Goal: Transaction & Acquisition: Purchase product/service

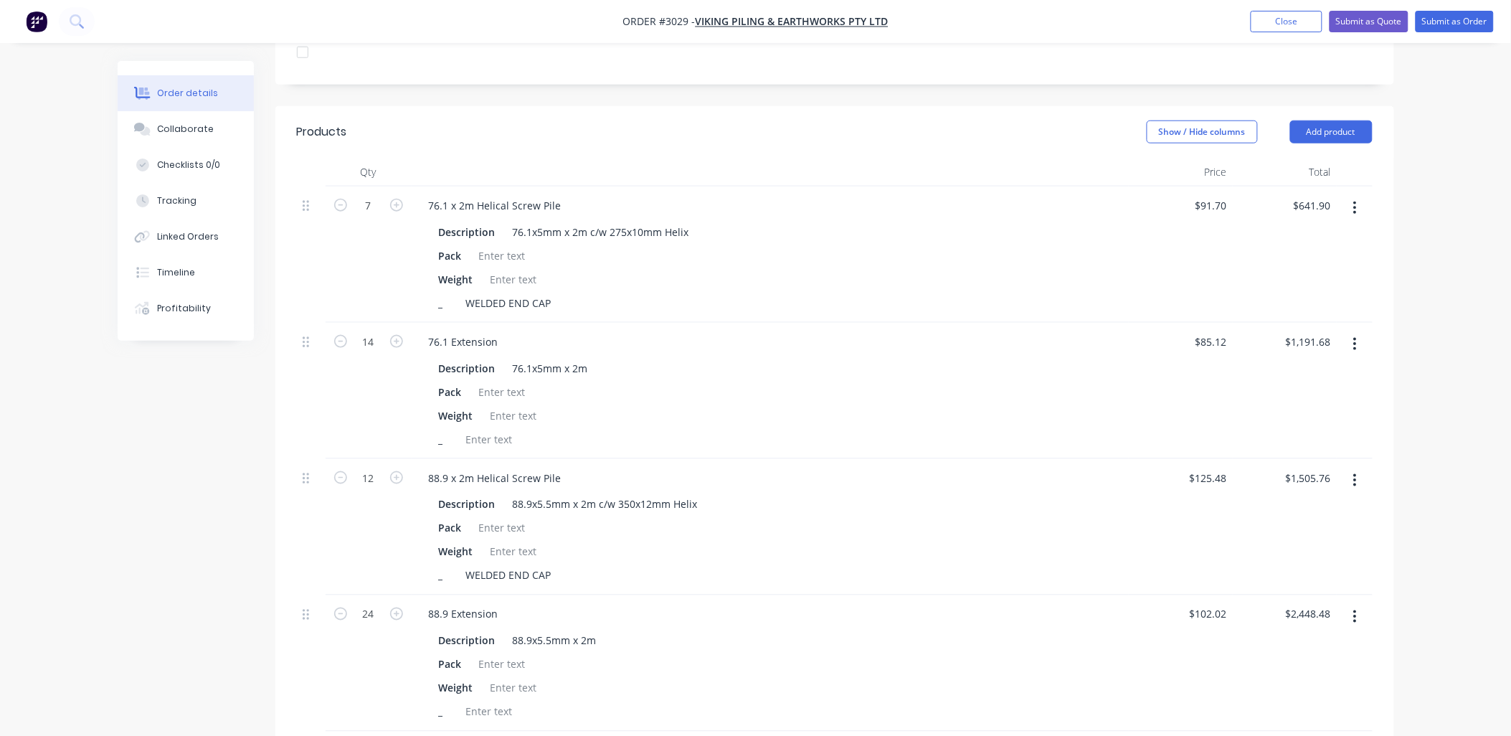
scroll to position [468, 0]
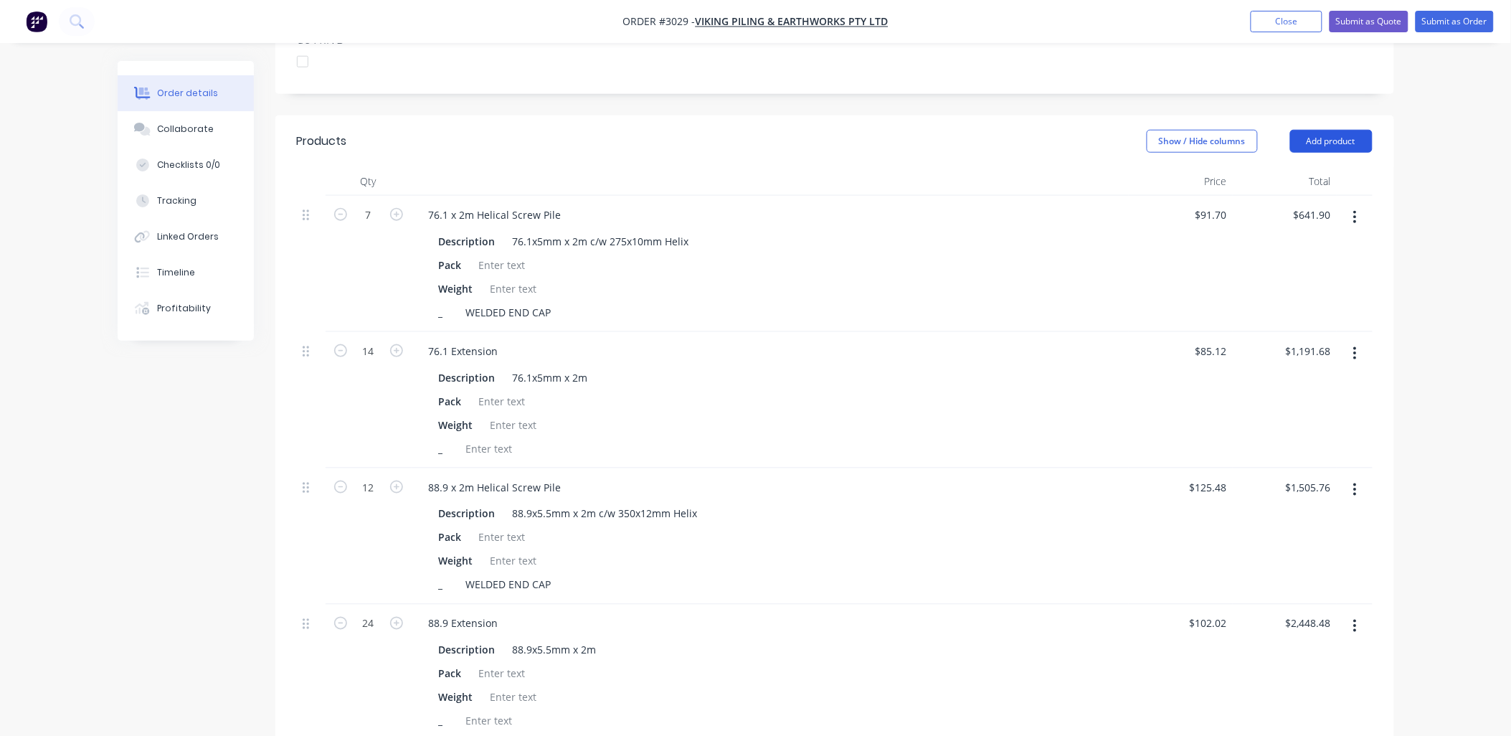
click at [1334, 130] on button "Add product" at bounding box center [1331, 141] width 82 height 23
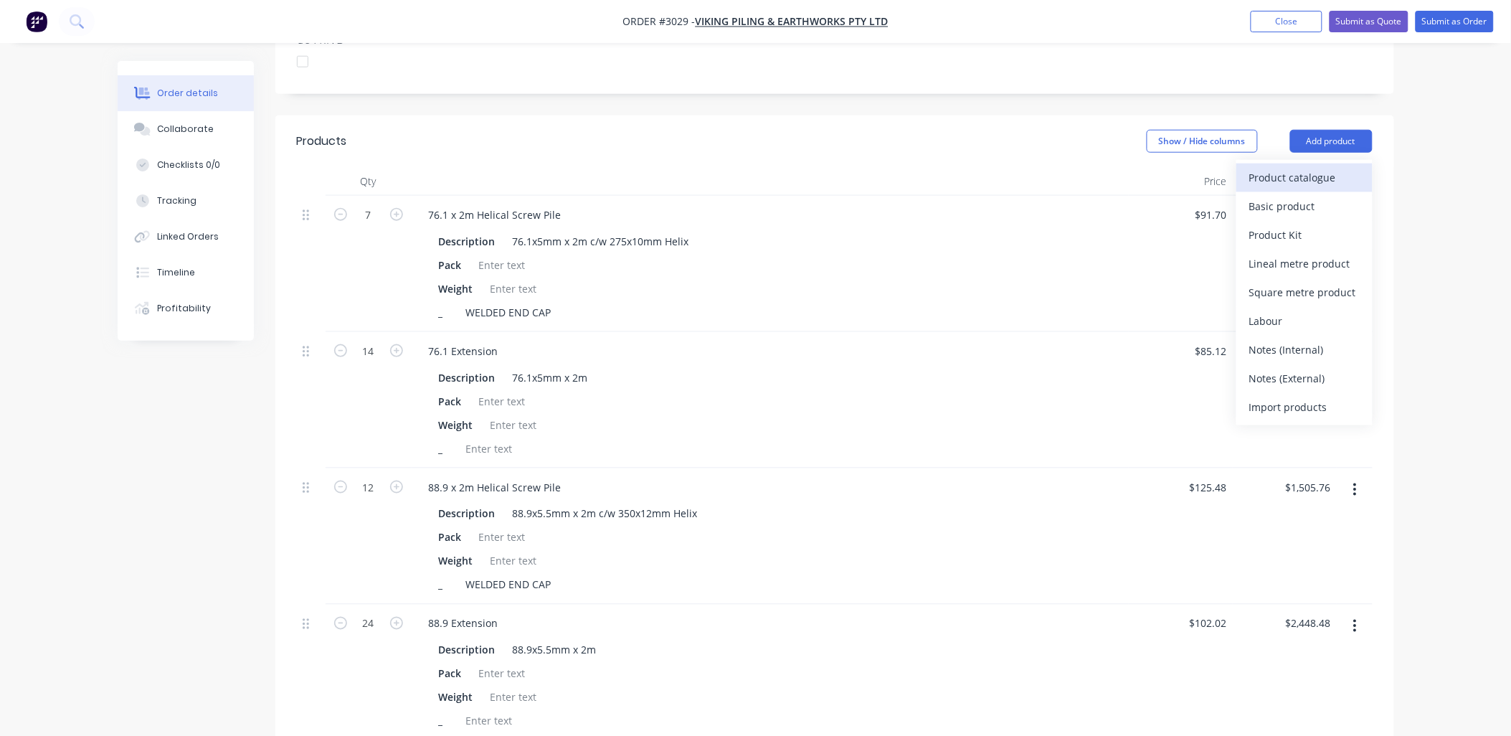
click at [1305, 167] on div "Product catalogue" at bounding box center [1304, 177] width 110 height 21
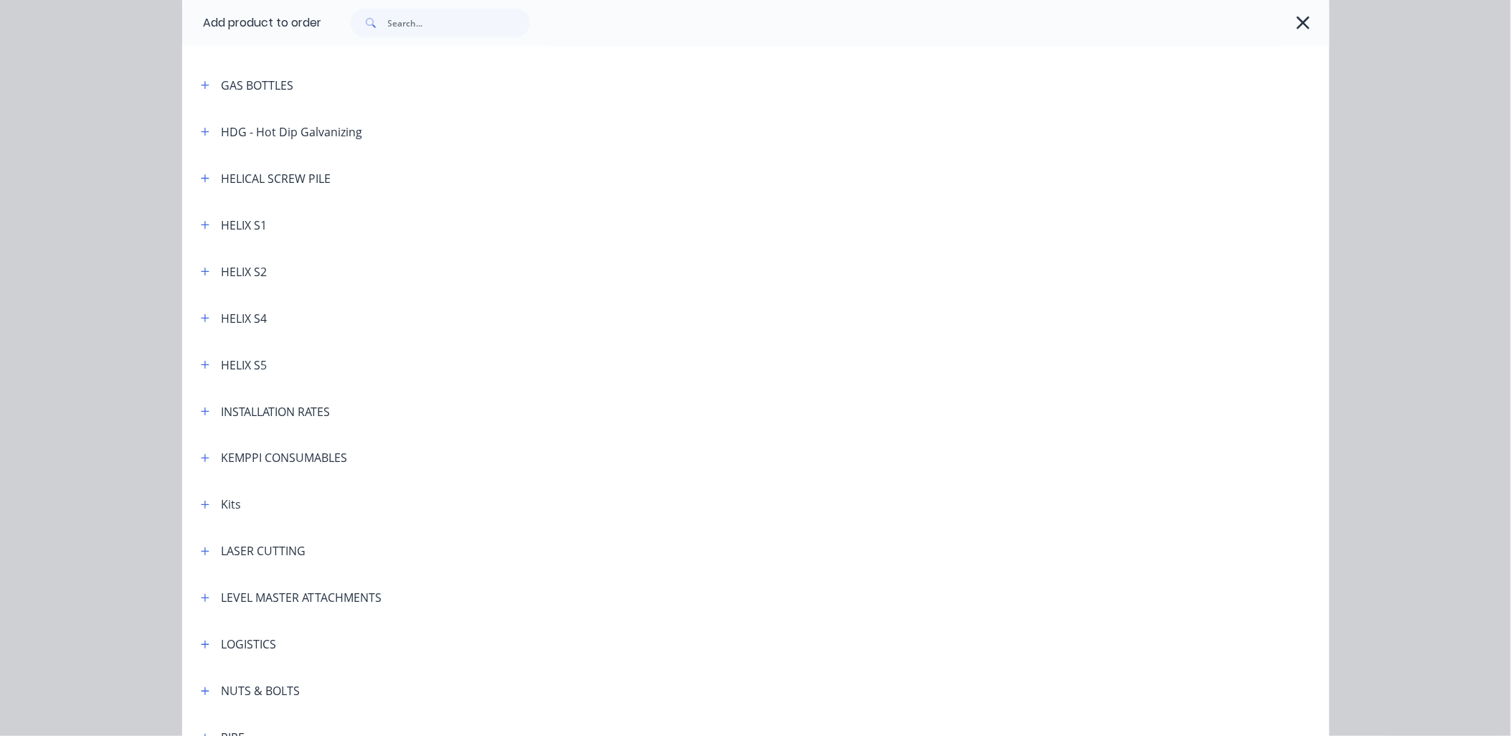
scroll to position [424, 0]
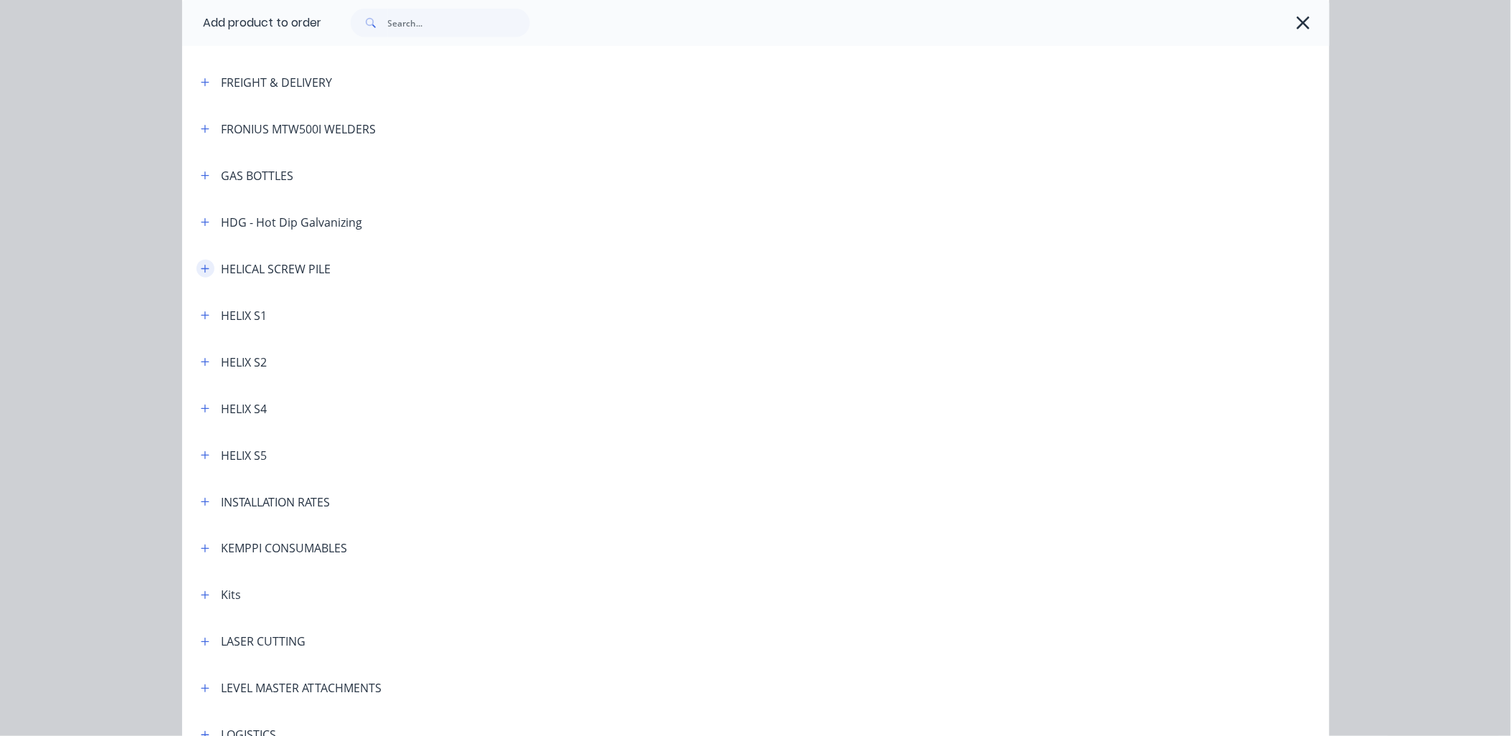
click at [196, 275] on button "button" at bounding box center [205, 269] width 18 height 18
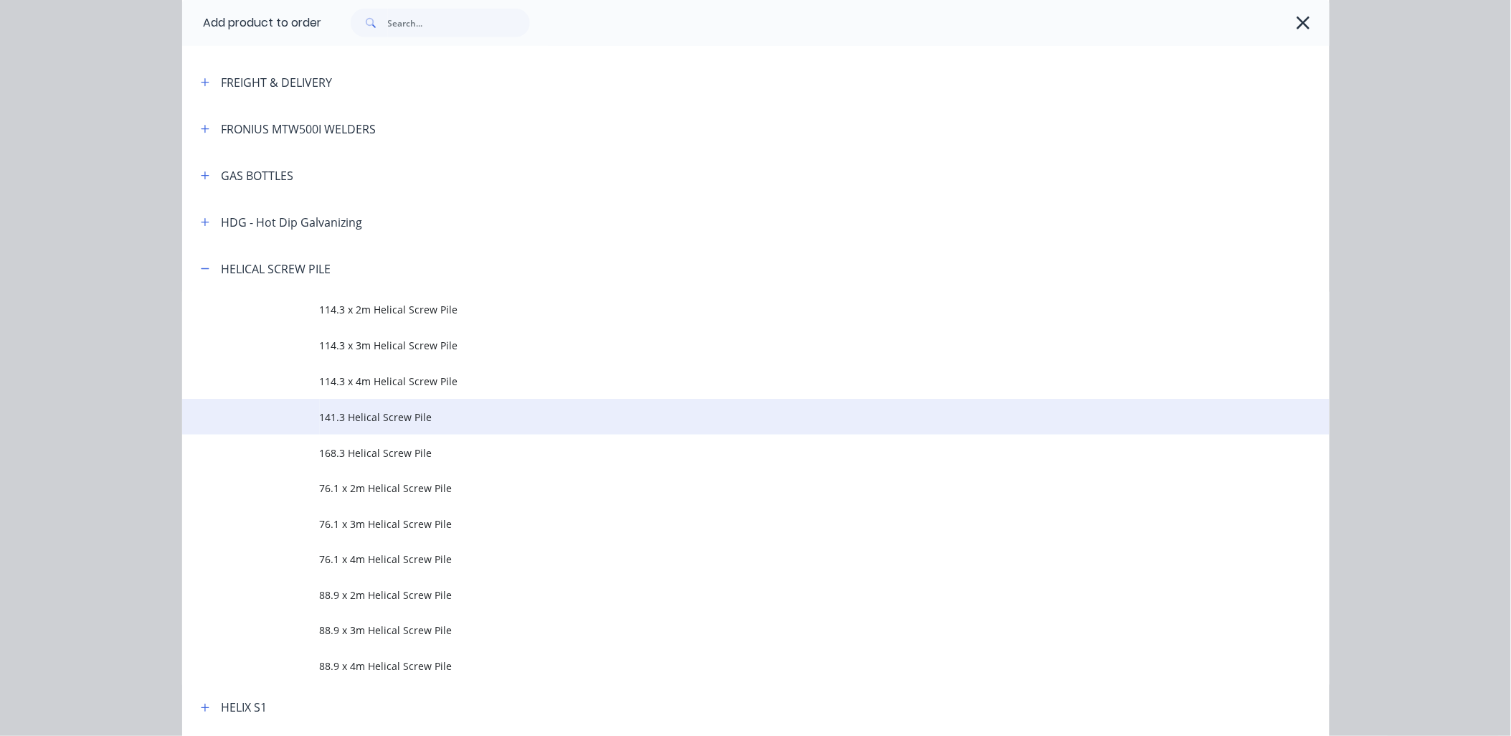
click at [351, 412] on span "141.3 Helical Screw Pile" at bounding box center [723, 416] width 807 height 15
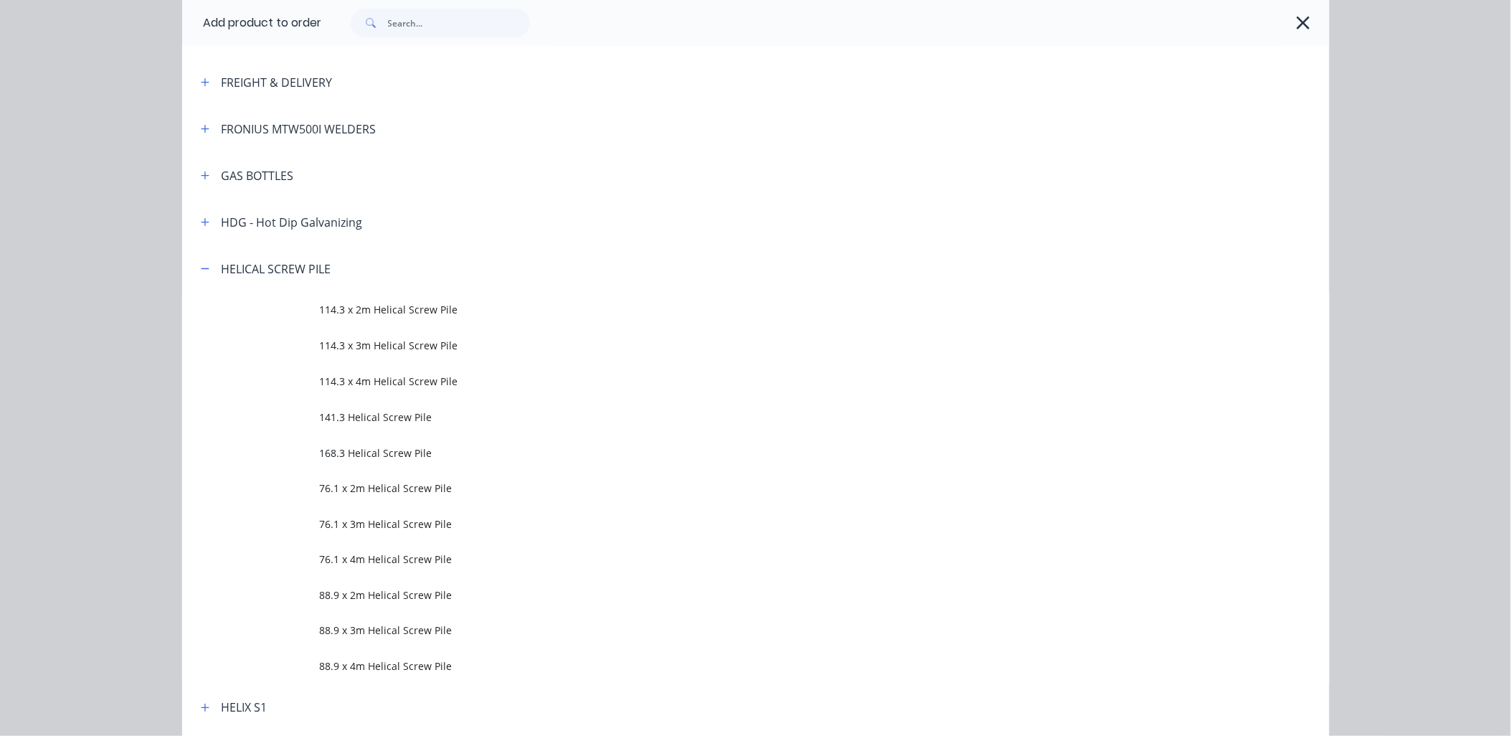
scroll to position [0, 0]
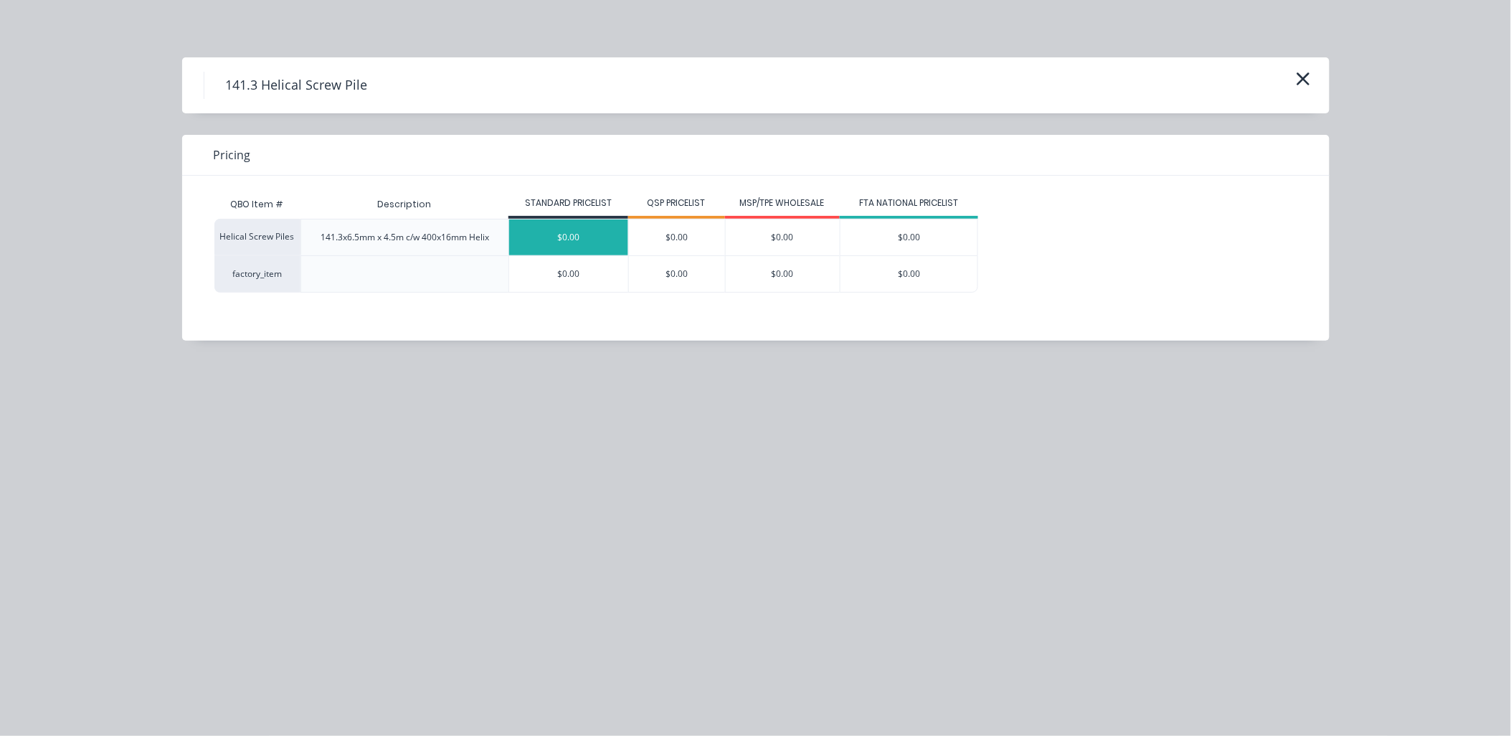
click at [582, 232] on div "$0.00" at bounding box center [568, 237] width 119 height 36
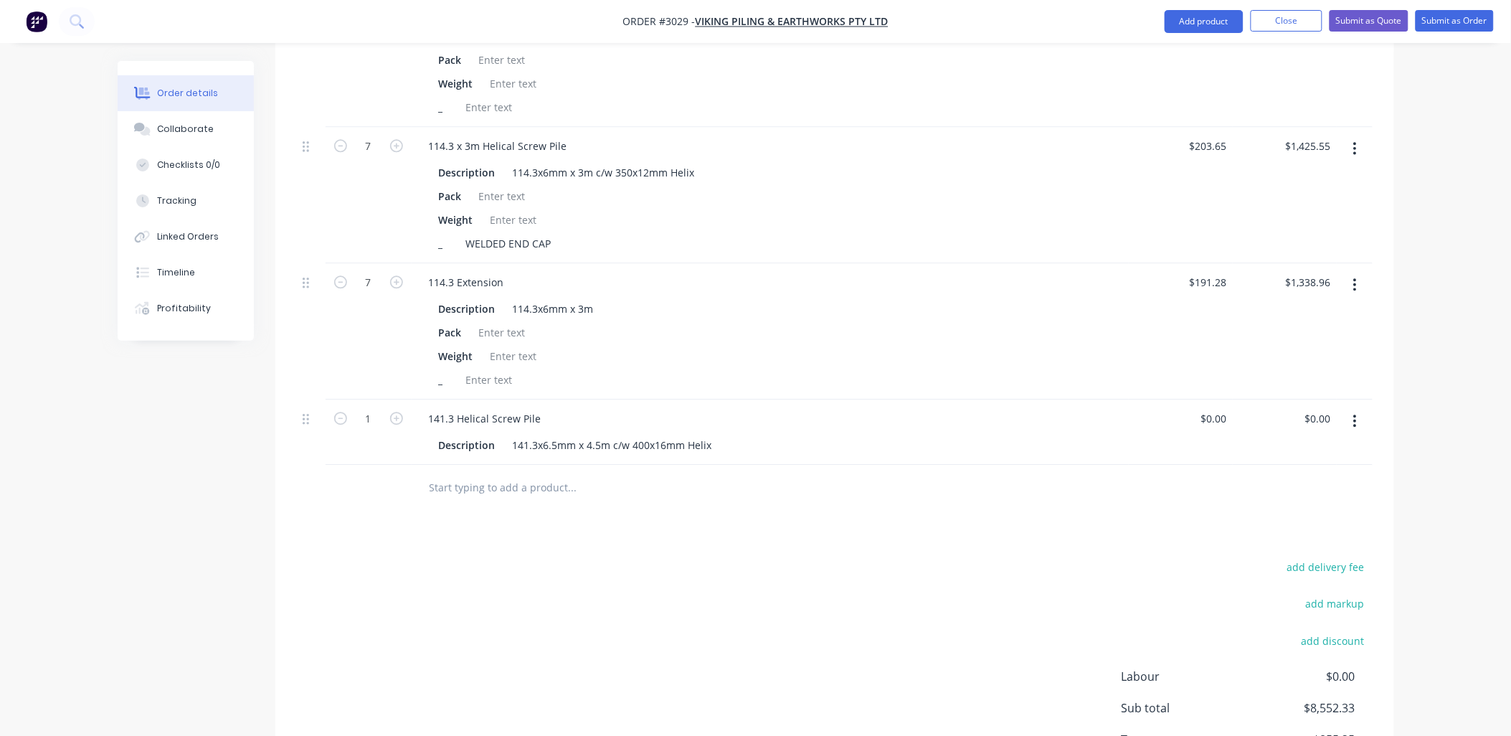
scroll to position [1105, 0]
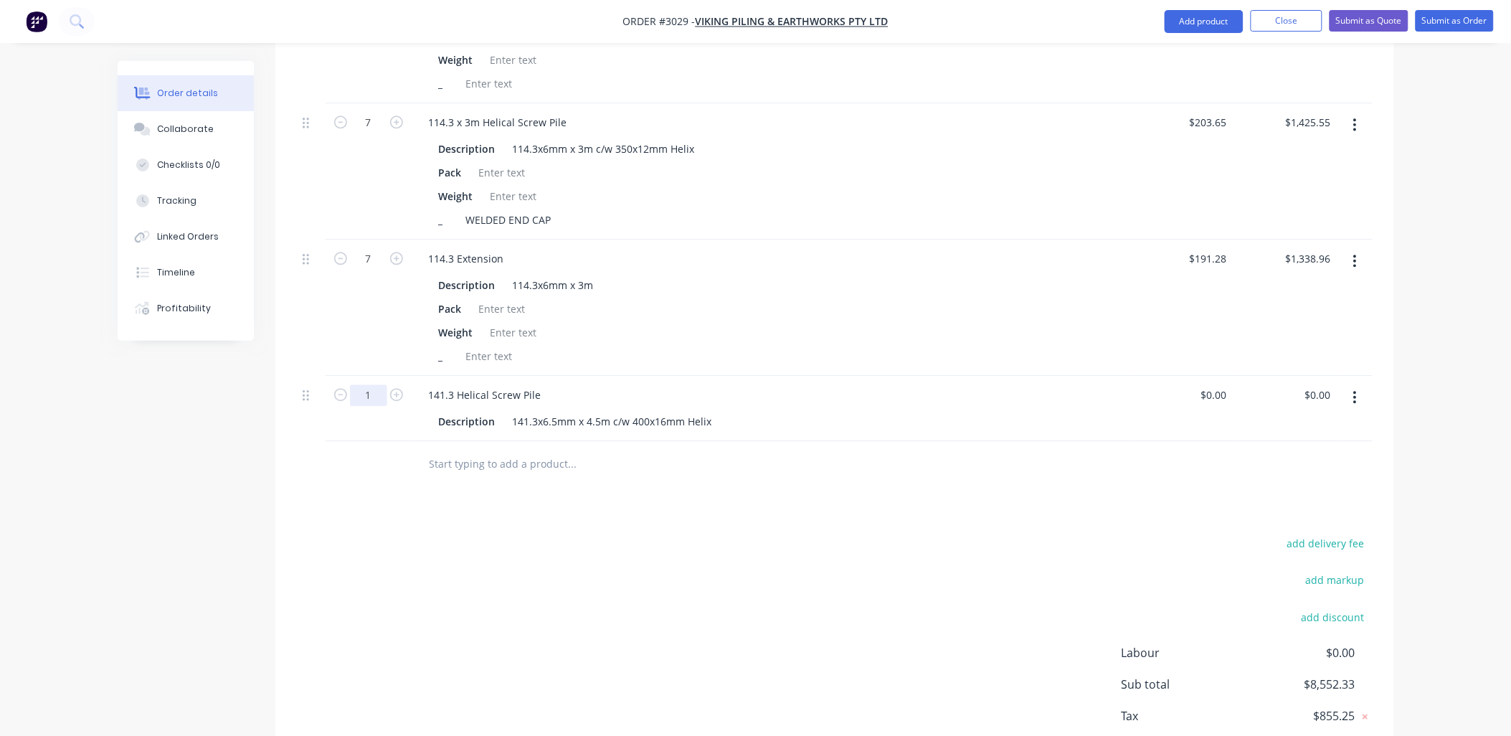
click at [376, 384] on input "1" at bounding box center [368, 395] width 37 height 22
type input "5"
click at [483, 450] on input "text" at bounding box center [572, 464] width 287 height 29
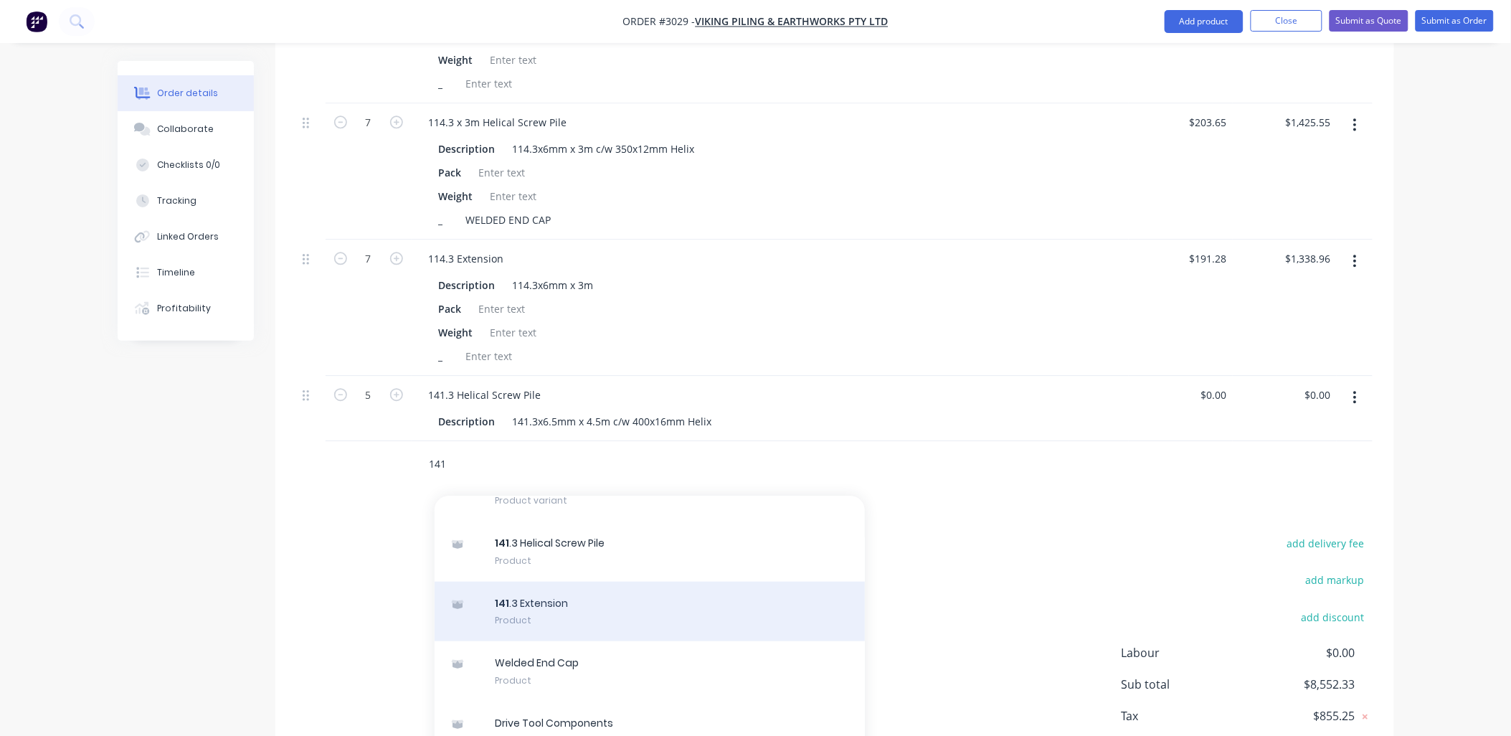
type input "141"
click at [591, 586] on div "141 .3 Extension Product" at bounding box center [650, 612] width 430 height 60
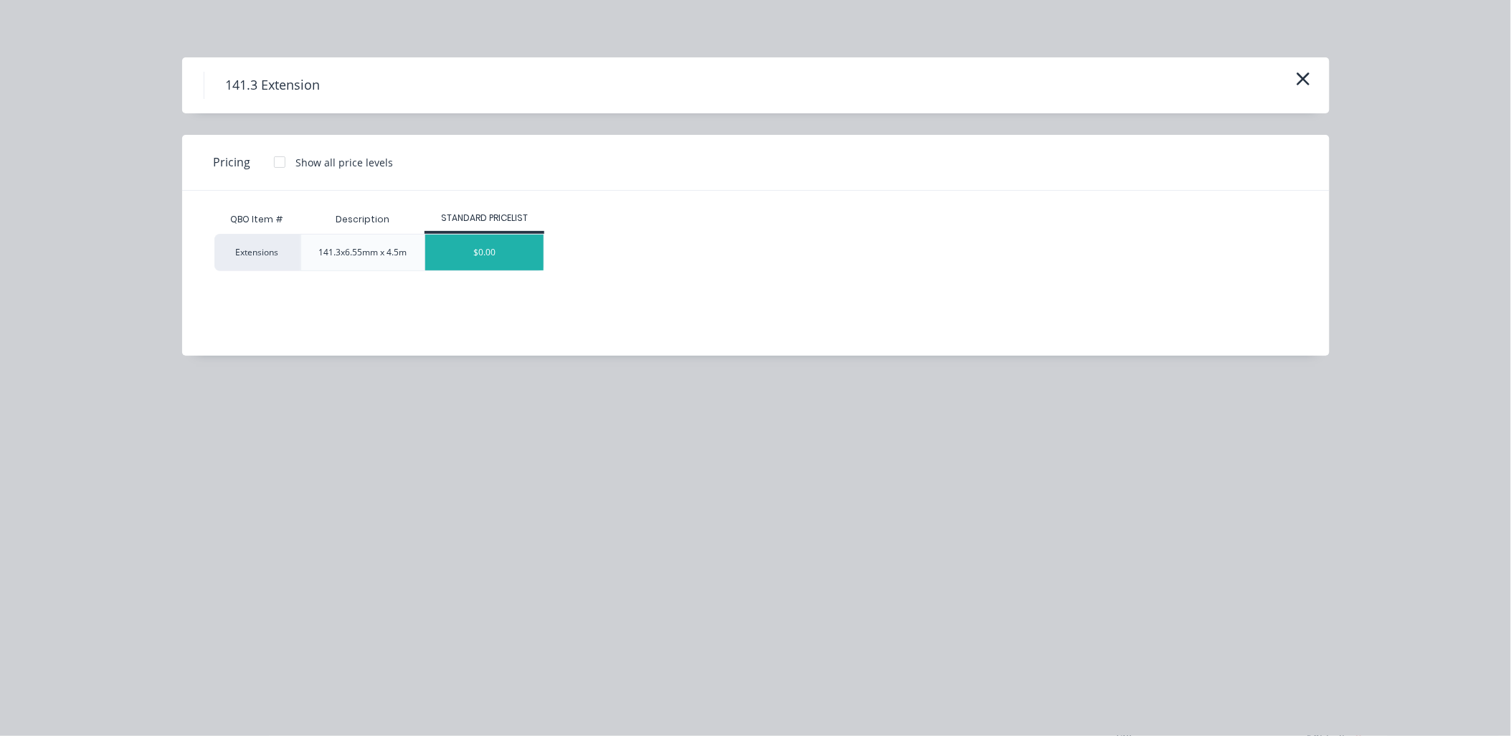
click at [482, 252] on div "$0.00" at bounding box center [484, 252] width 118 height 36
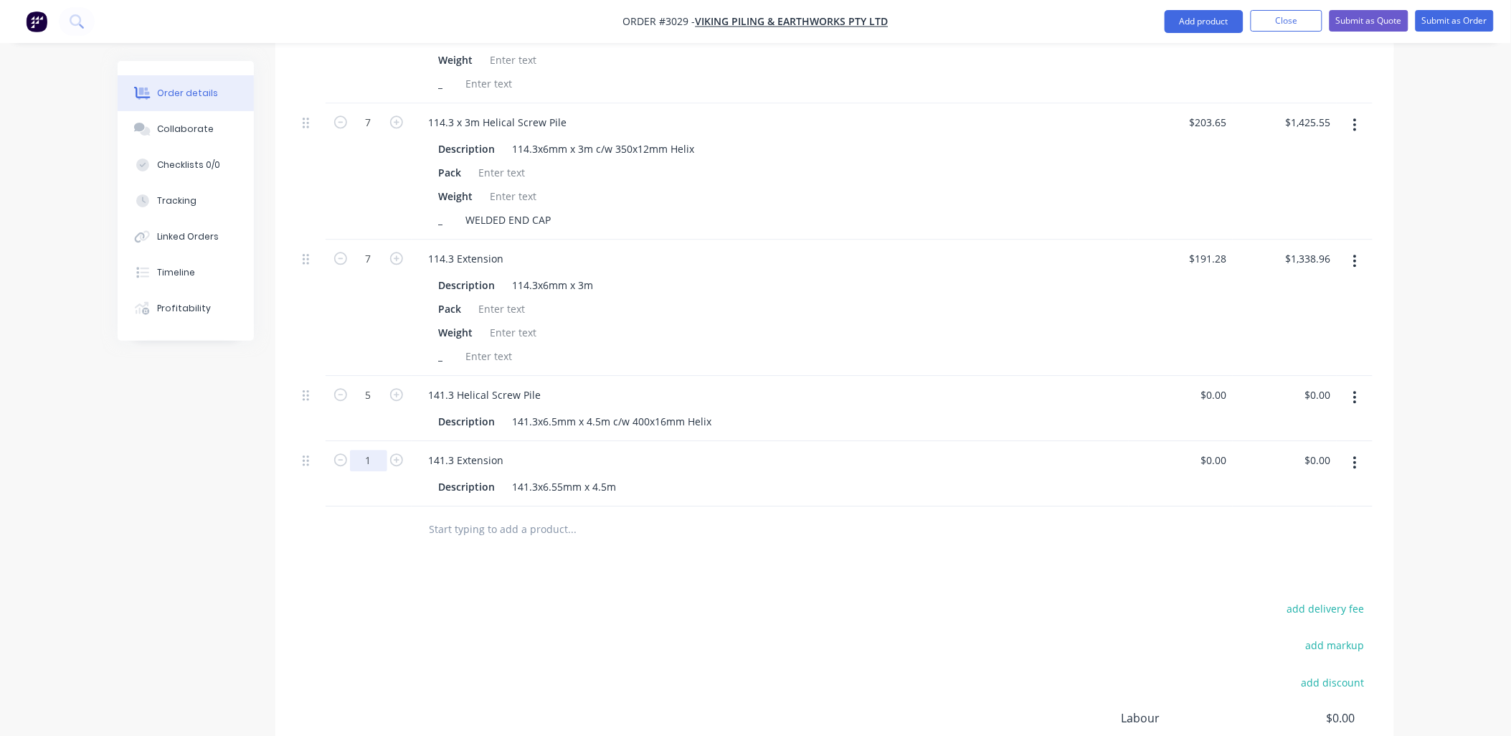
click at [368, 450] on input "1" at bounding box center [368, 461] width 37 height 22
type input "5"
click at [433, 515] on input "text" at bounding box center [572, 529] width 287 height 29
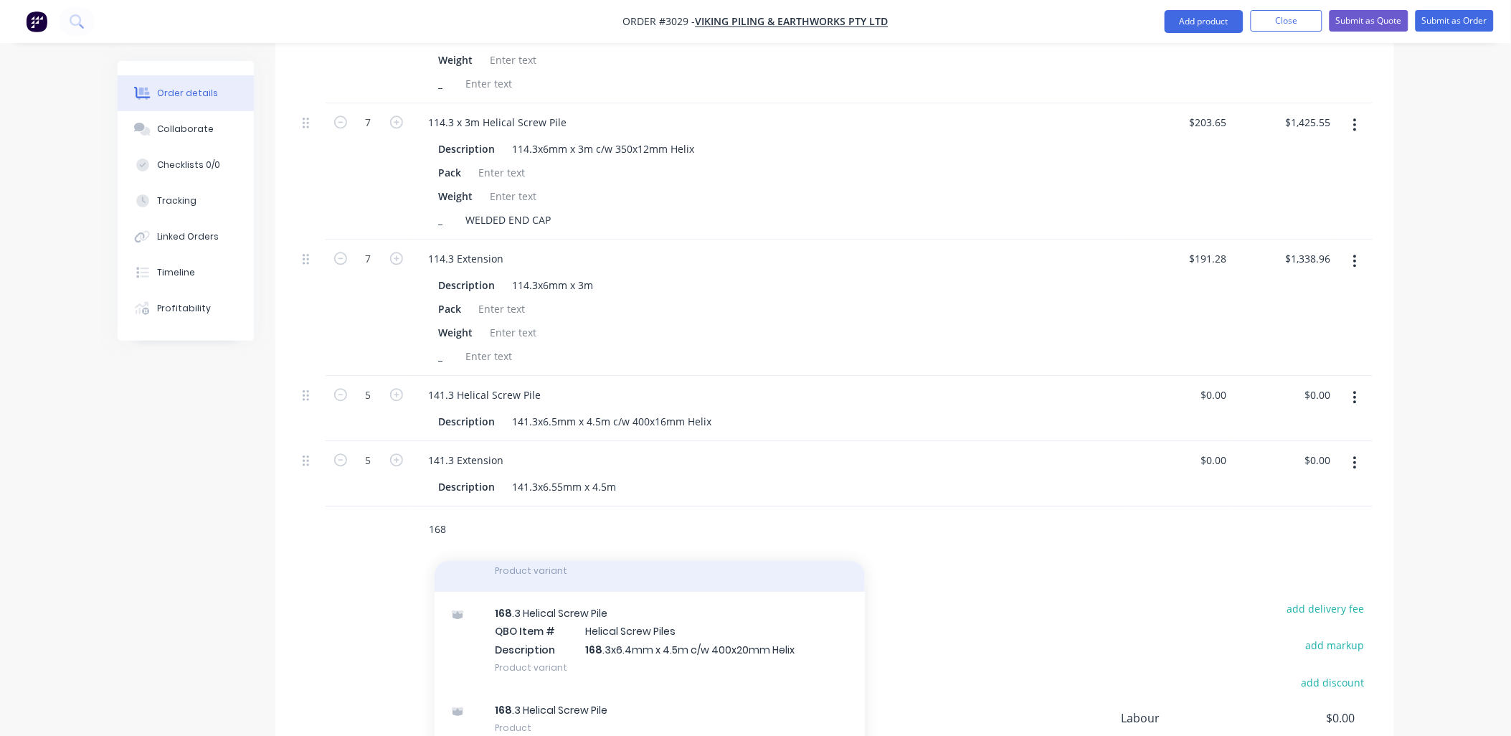
scroll to position [212, 0]
type input "168"
click at [742, 627] on div "168 .3 Helical Screw Pile QBO Item # Helical Screw Piles Description 168 .3x6.4…" at bounding box center [650, 637] width 430 height 97
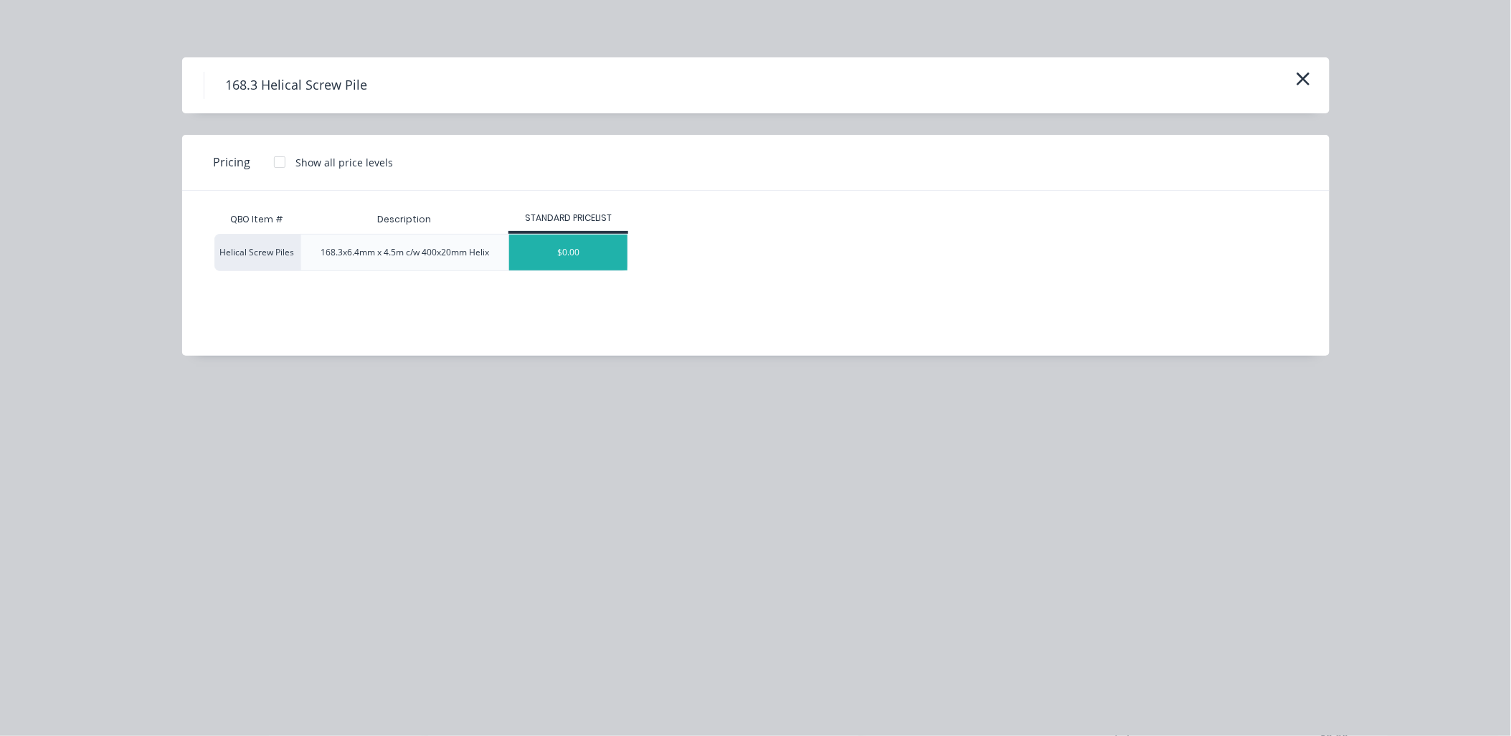
click at [563, 254] on div "$0.00" at bounding box center [568, 252] width 118 height 36
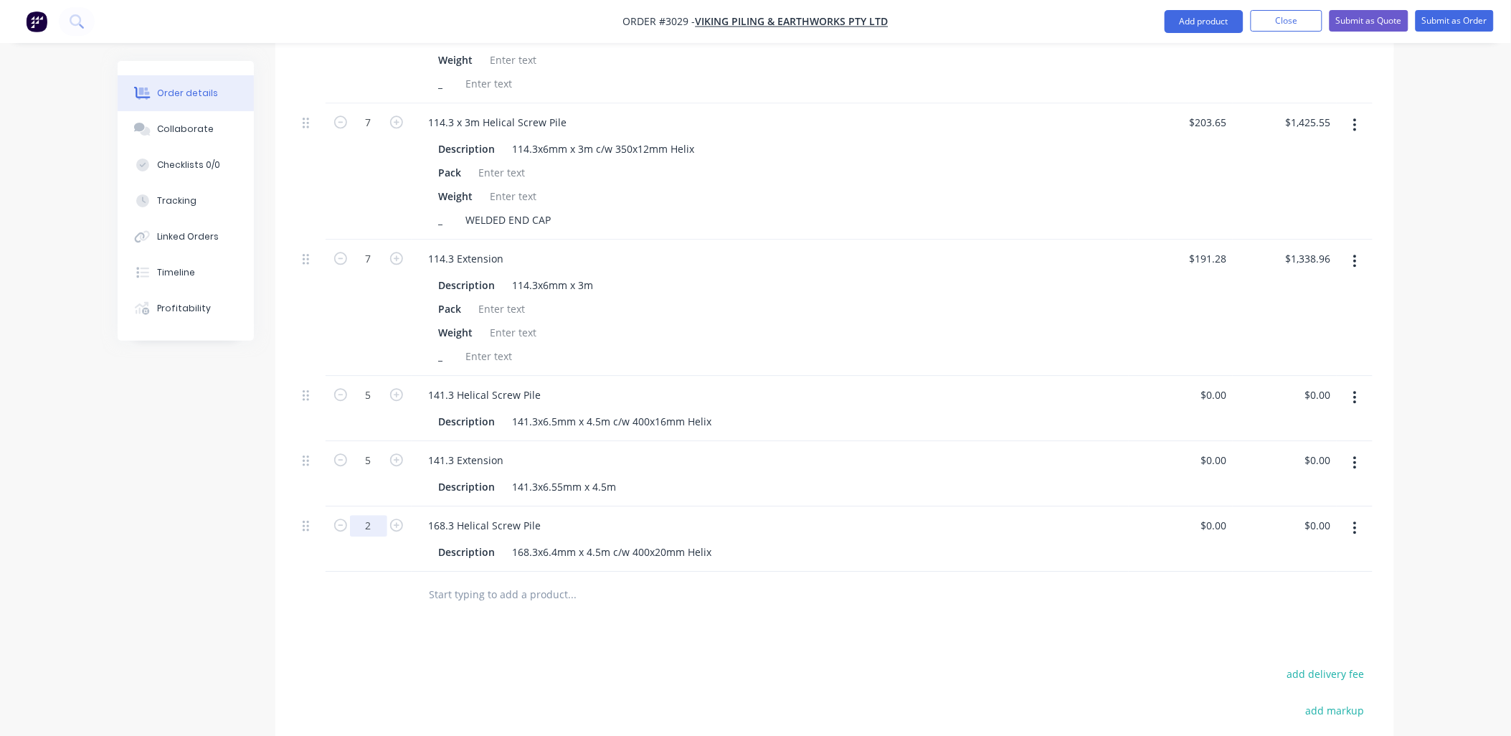
type input "2"
click at [498, 580] on input "text" at bounding box center [572, 594] width 287 height 29
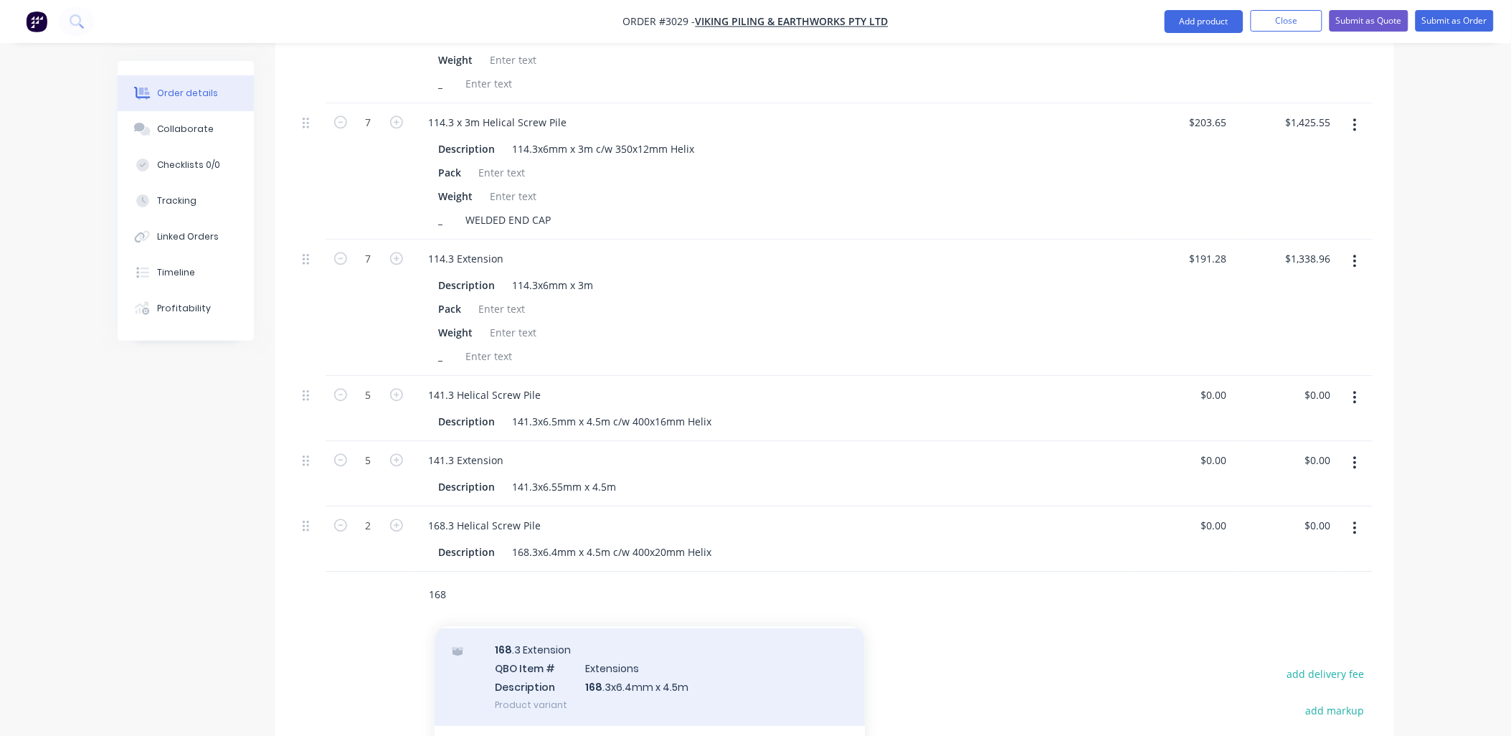
scroll to position [105, 0]
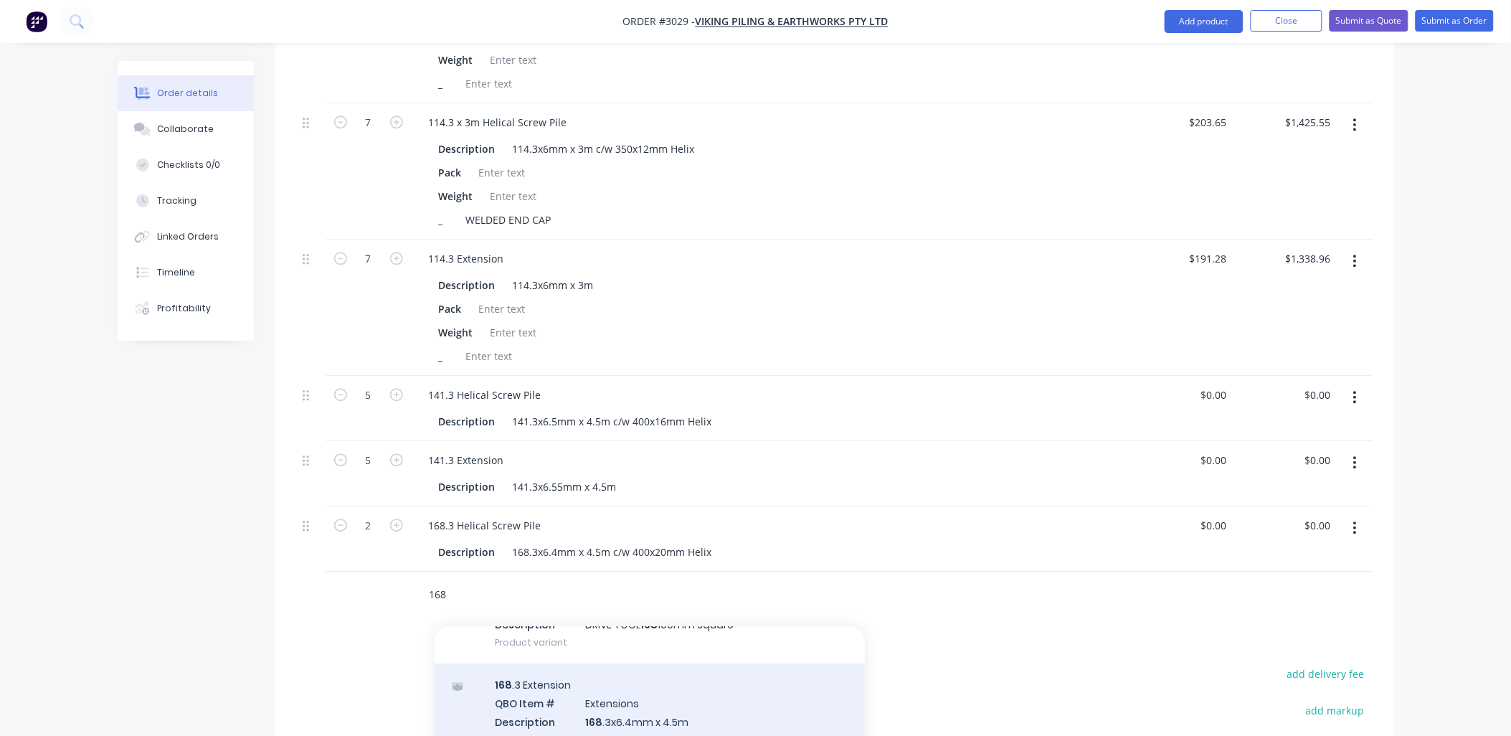
type input "168"
click at [631, 683] on div "168 .3 Extension QBO Item # Extensions Description 168 .3x6.4mm x 4.5m Product …" at bounding box center [650, 711] width 430 height 97
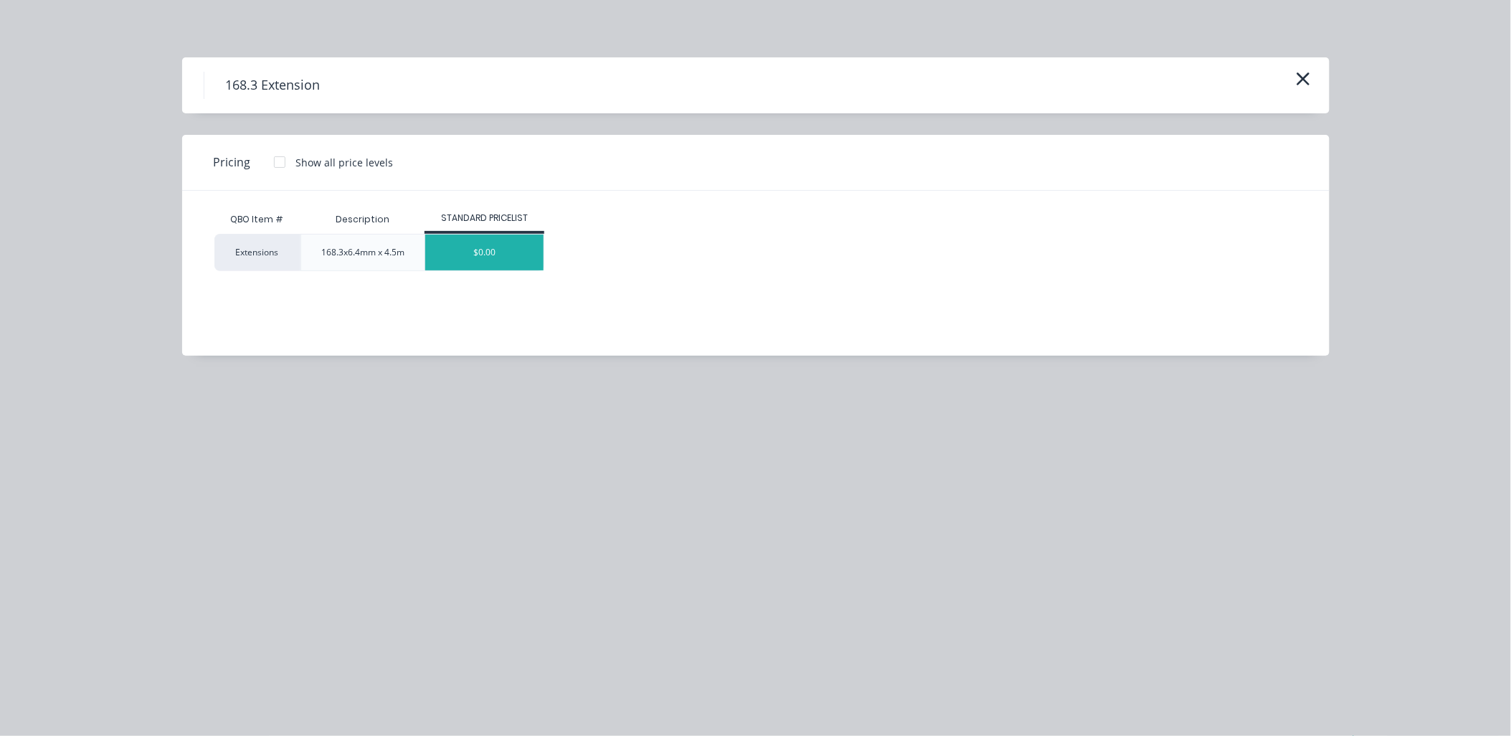
click at [481, 256] on div "$0.00" at bounding box center [484, 252] width 118 height 36
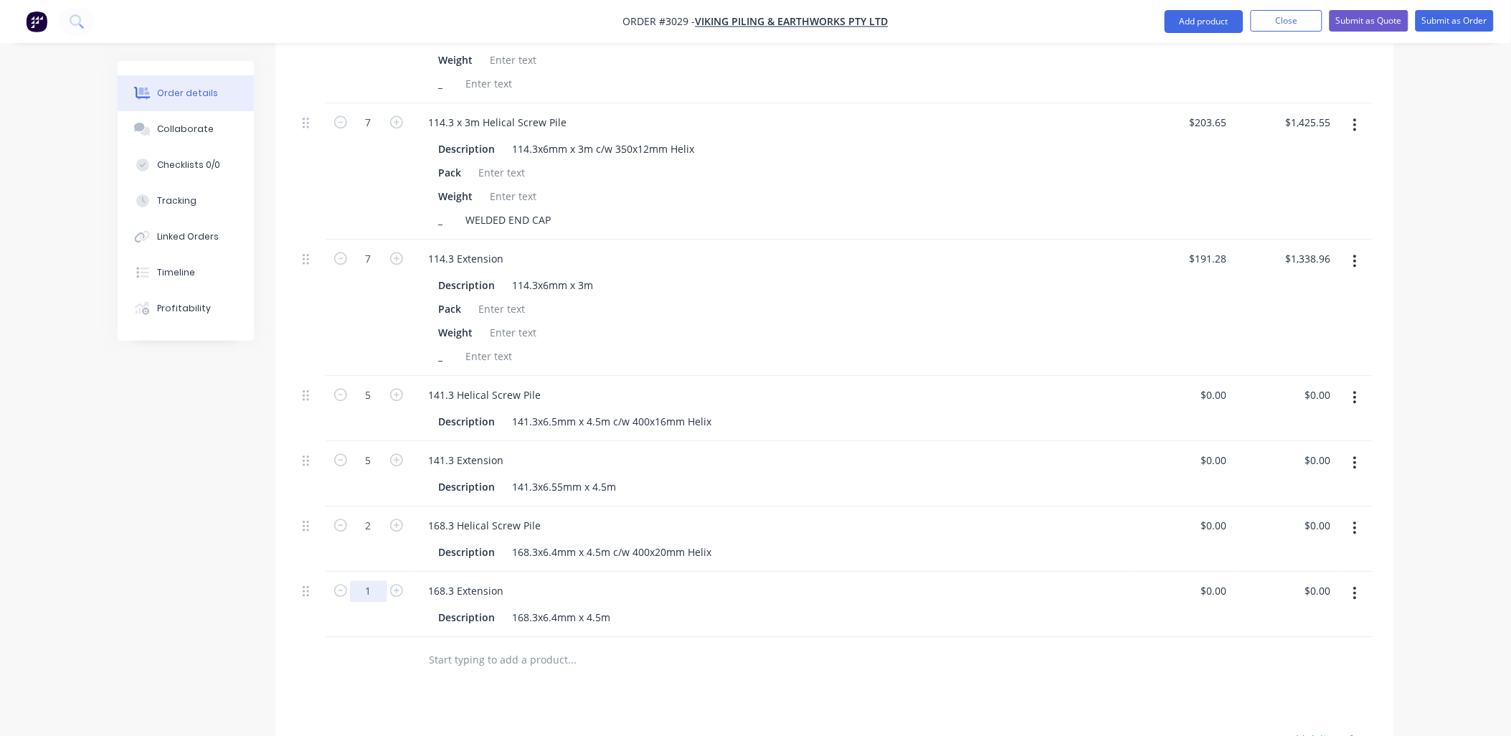
click at [374, 580] on input "1" at bounding box center [368, 591] width 37 height 22
type input "2"
click at [680, 693] on div "Products Show / Hide columns Add product Qty Price Total 7 76.1 x 2m Helical Sc…" at bounding box center [834, 237] width 1119 height 1518
drag, startPoint x: 551, startPoint y: 199, endPoint x: 483, endPoint y: 187, distance: 69.2
click at [460, 180] on div "Description 114.3x6mm x 3m c/w 350x12mm Helix Pack Weight _ WELDED END CAP" at bounding box center [770, 183] width 706 height 95
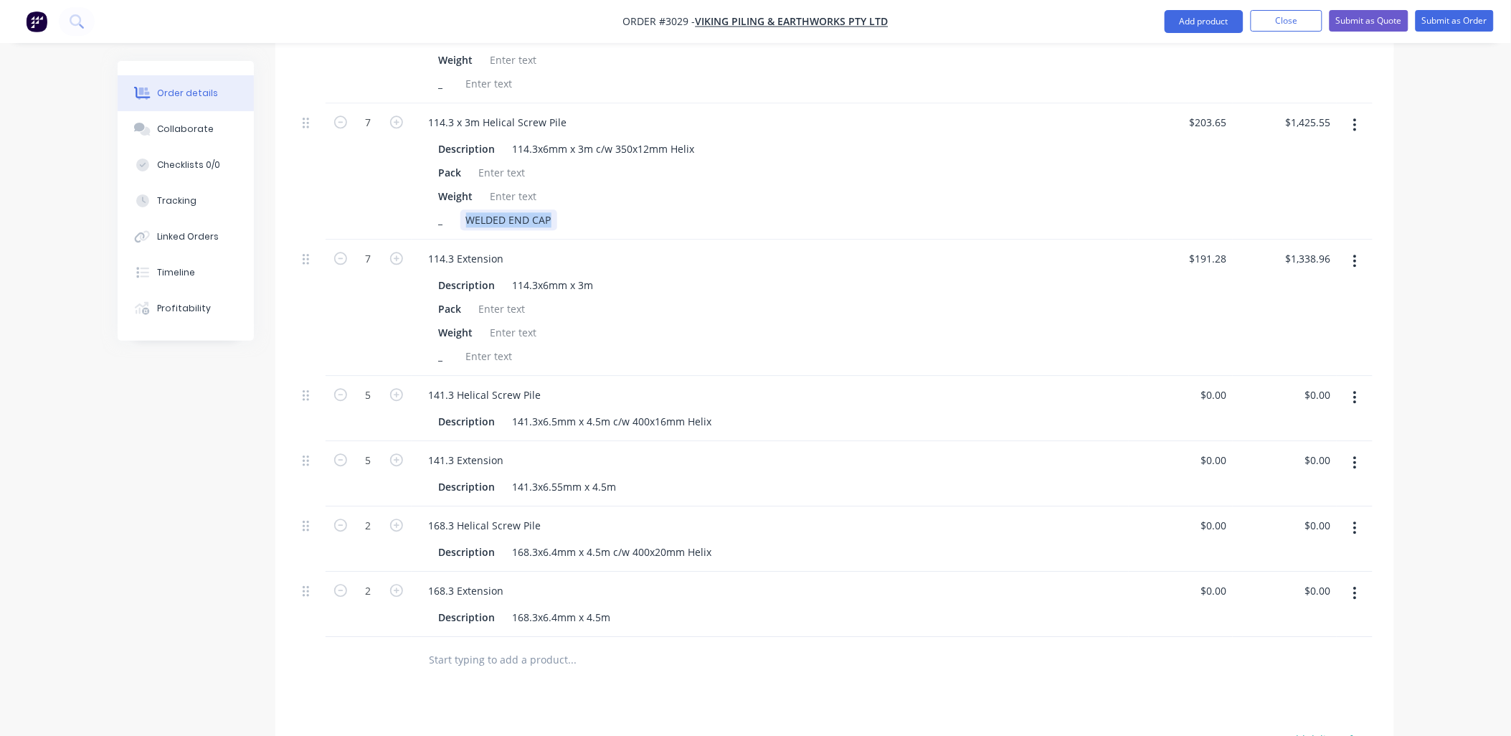
copy div "WELDED END CAP"
click at [496, 346] on div at bounding box center [489, 356] width 58 height 21
paste div
click at [807, 538] on div "Description 168.3x6.4mm x 4.5m c/w 400x20mm Helix" at bounding box center [770, 550] width 706 height 24
click at [746, 541] on div "Description 168.3x6.4mm x 4.5m c/w 400x20mm Helix" at bounding box center [767, 551] width 668 height 21
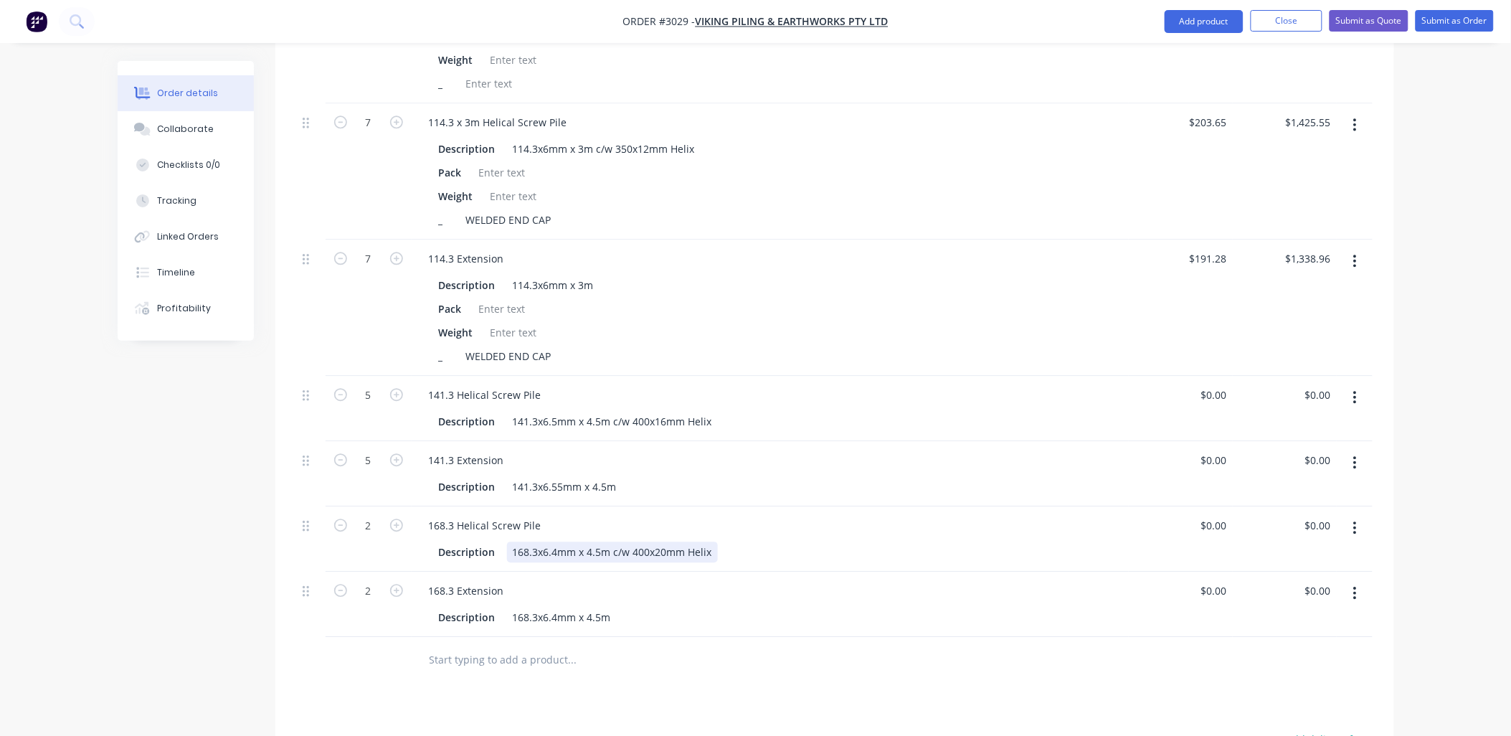
click at [707, 541] on div "168.3x6.4mm x 4.5m c/w 400x20mm Helix" at bounding box center [612, 551] width 211 height 21
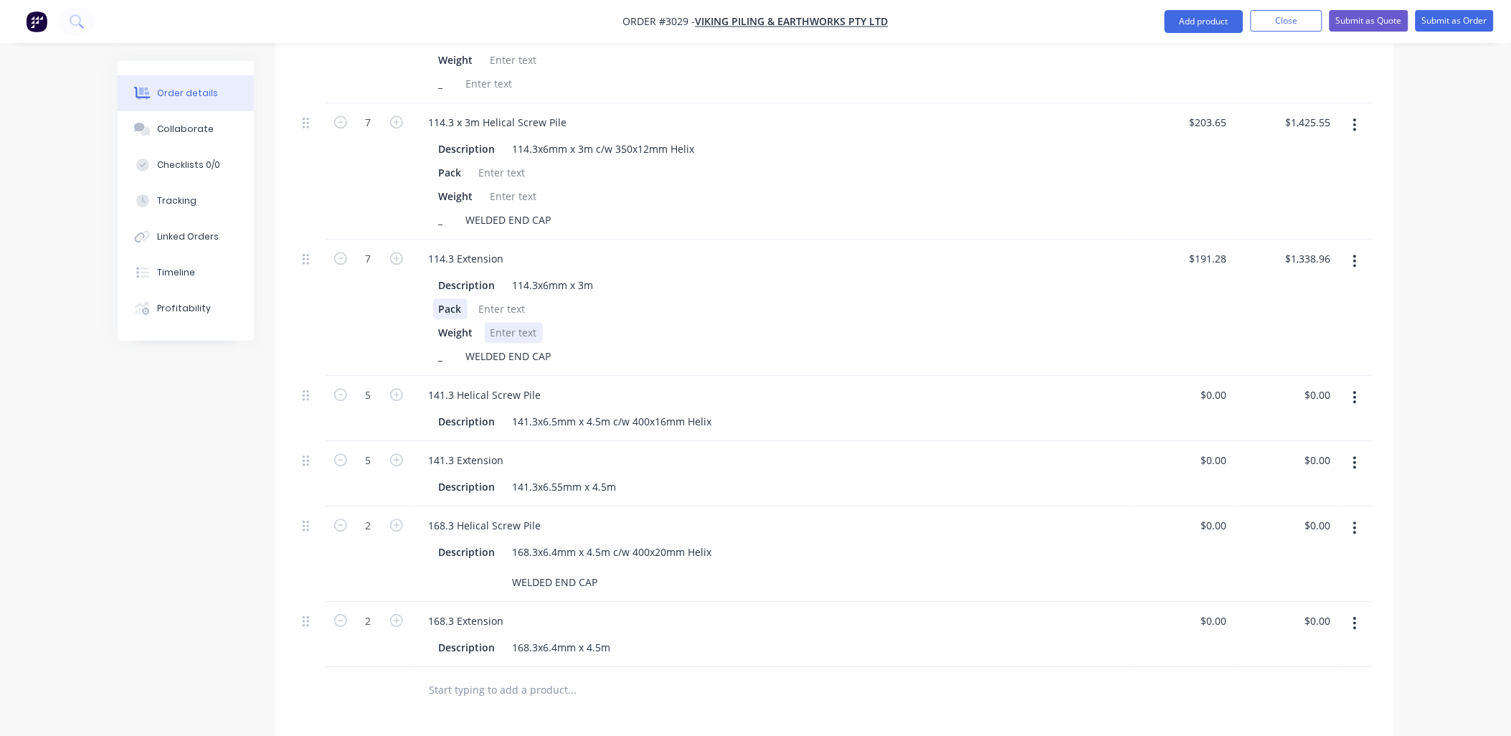
drag, startPoint x: 543, startPoint y: 310, endPoint x: 442, endPoint y: 290, distance: 102.4
click at [442, 290] on div "Description 114.3x6mm x 3m Pack Weight _ WELDED END CAP" at bounding box center [770, 319] width 706 height 95
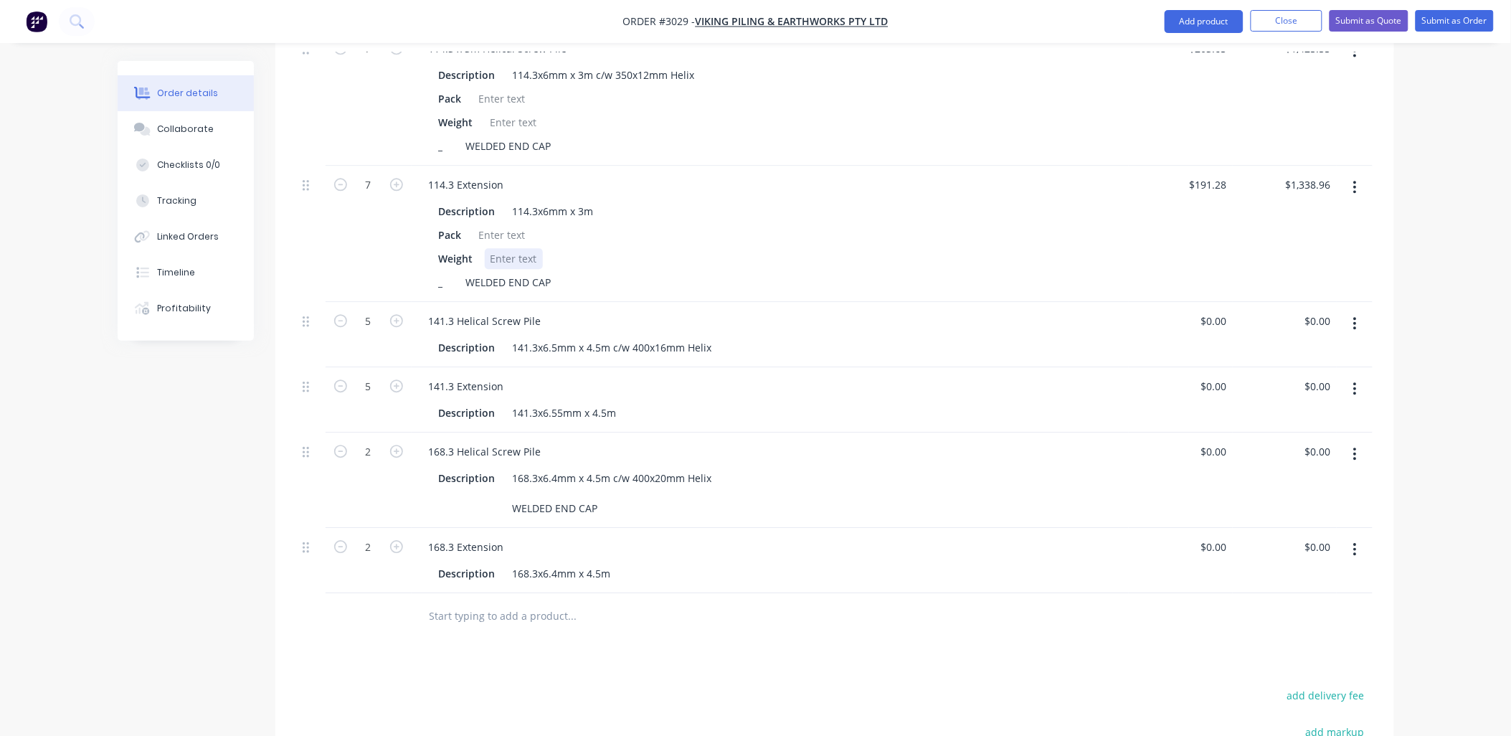
scroll to position [1210, 0]
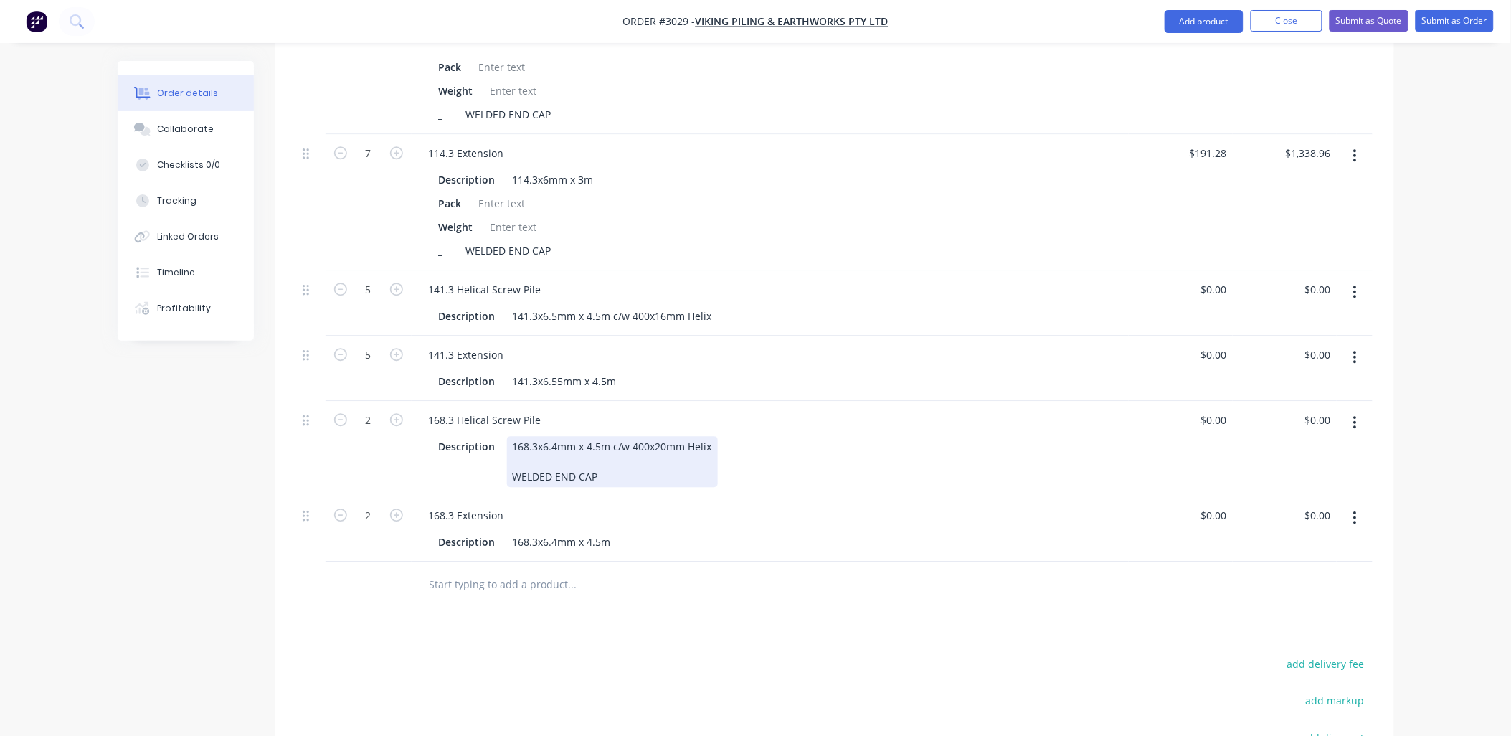
click at [622, 457] on div "168.3x6.4mm x 4.5m c/w 400x20mm Helix WELDED END CAP" at bounding box center [612, 461] width 211 height 51
click at [708, 436] on div "168.3x6.4mm x 4.5m c/w 400x20mm Helix WELDED END CAP" at bounding box center [612, 461] width 211 height 51
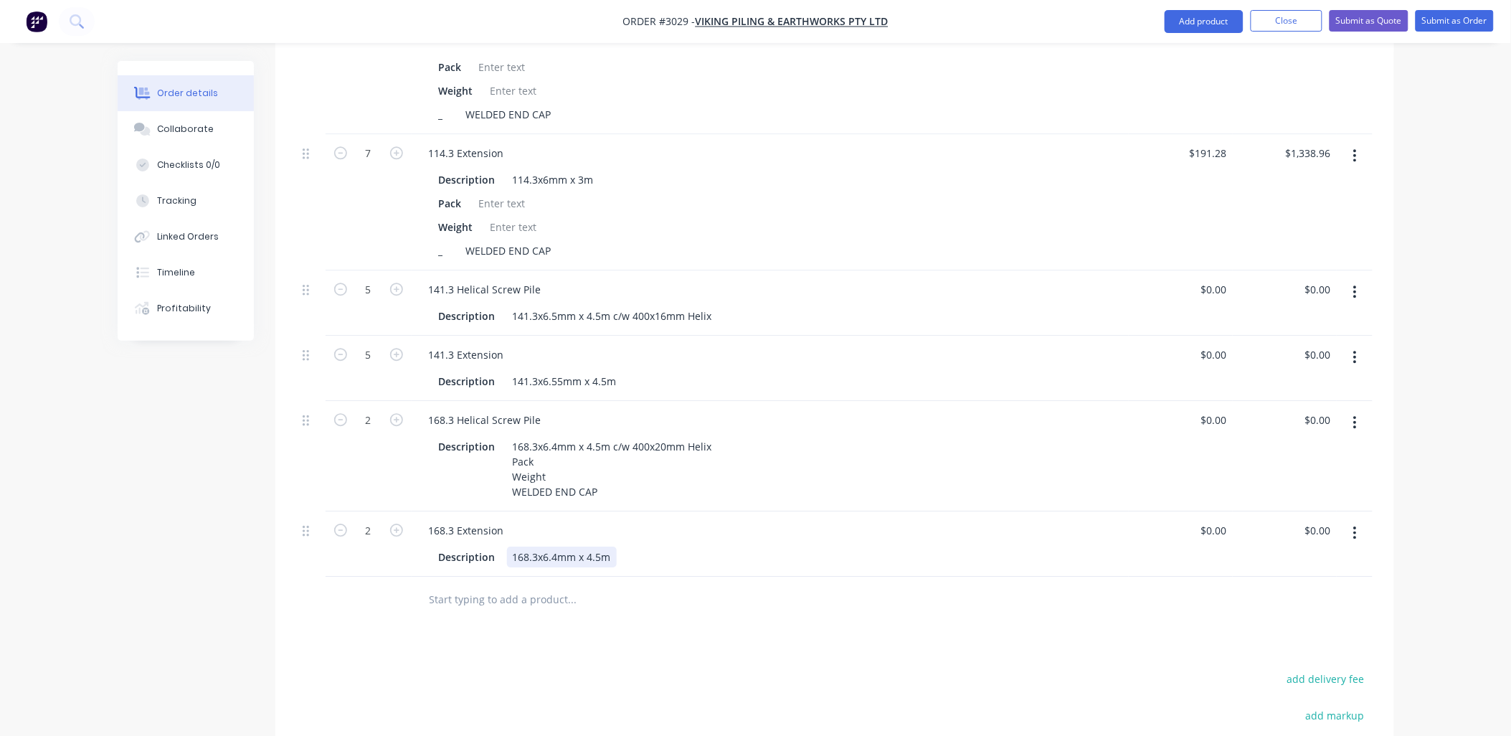
click at [617, 550] on div "168.3x6.4mm x 4.5m" at bounding box center [562, 556] width 110 height 21
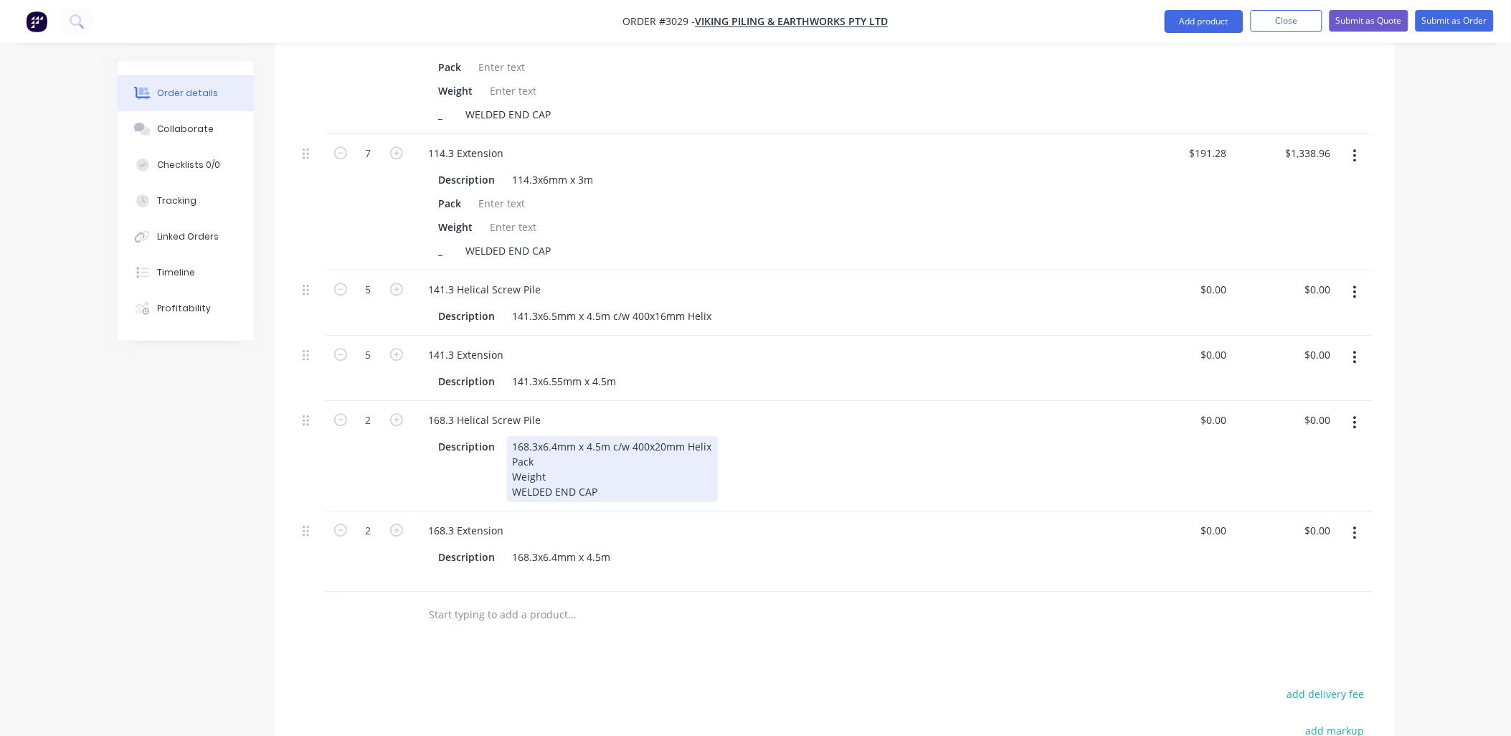
drag, startPoint x: 622, startPoint y: 490, endPoint x: 617, endPoint y: 483, distance: 7.8
click at [622, 488] on div "168.3x6.4mm x 4.5m c/w 400x20mm Helix Pack Weight WELDED END CAP" at bounding box center [612, 469] width 211 height 66
drag, startPoint x: 546, startPoint y: 455, endPoint x: 511, endPoint y: 446, distance: 36.4
click at [511, 446] on div "168.3x6.4mm x 4.5m c/w 400x20mm Helix Pack Weight WELDED END CAP" at bounding box center [612, 469] width 211 height 66
copy div "Pack Weight"
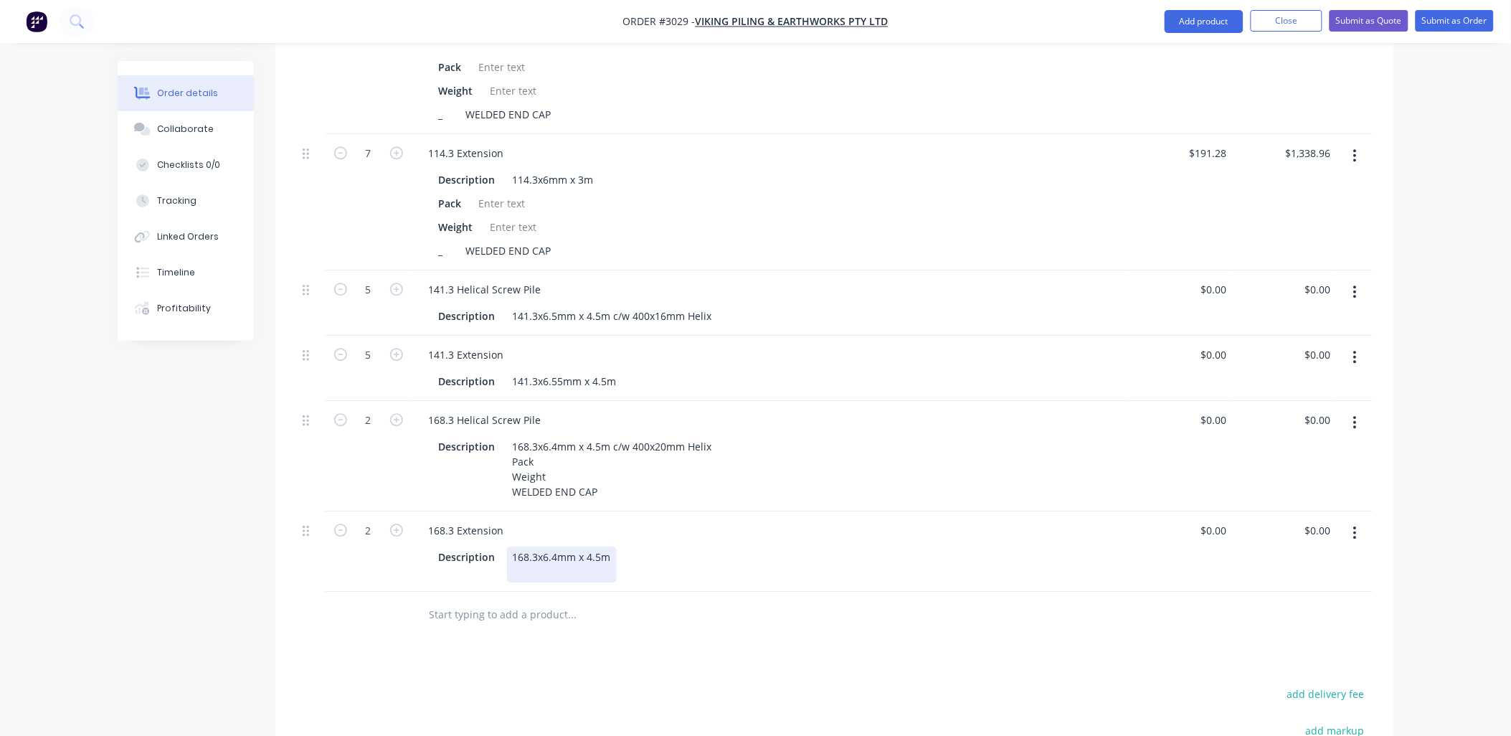
click at [617, 556] on div "168.3x6.4mm x 4.5m" at bounding box center [562, 564] width 110 height 36
drag, startPoint x: 533, startPoint y: 554, endPoint x: 429, endPoint y: 482, distance: 126.9
click at [505, 546] on div "Description 168.3x6.4mm x 4.5m Pack Weight" at bounding box center [767, 579] width 668 height 66
click at [706, 574] on div "Description 168.3x6.4mm x 4.5m Pack Weight" at bounding box center [767, 579] width 668 height 66
click at [707, 305] on div "141.3x6.5mm x 4.5m c/w 400x16mm Helix" at bounding box center [612, 315] width 211 height 21
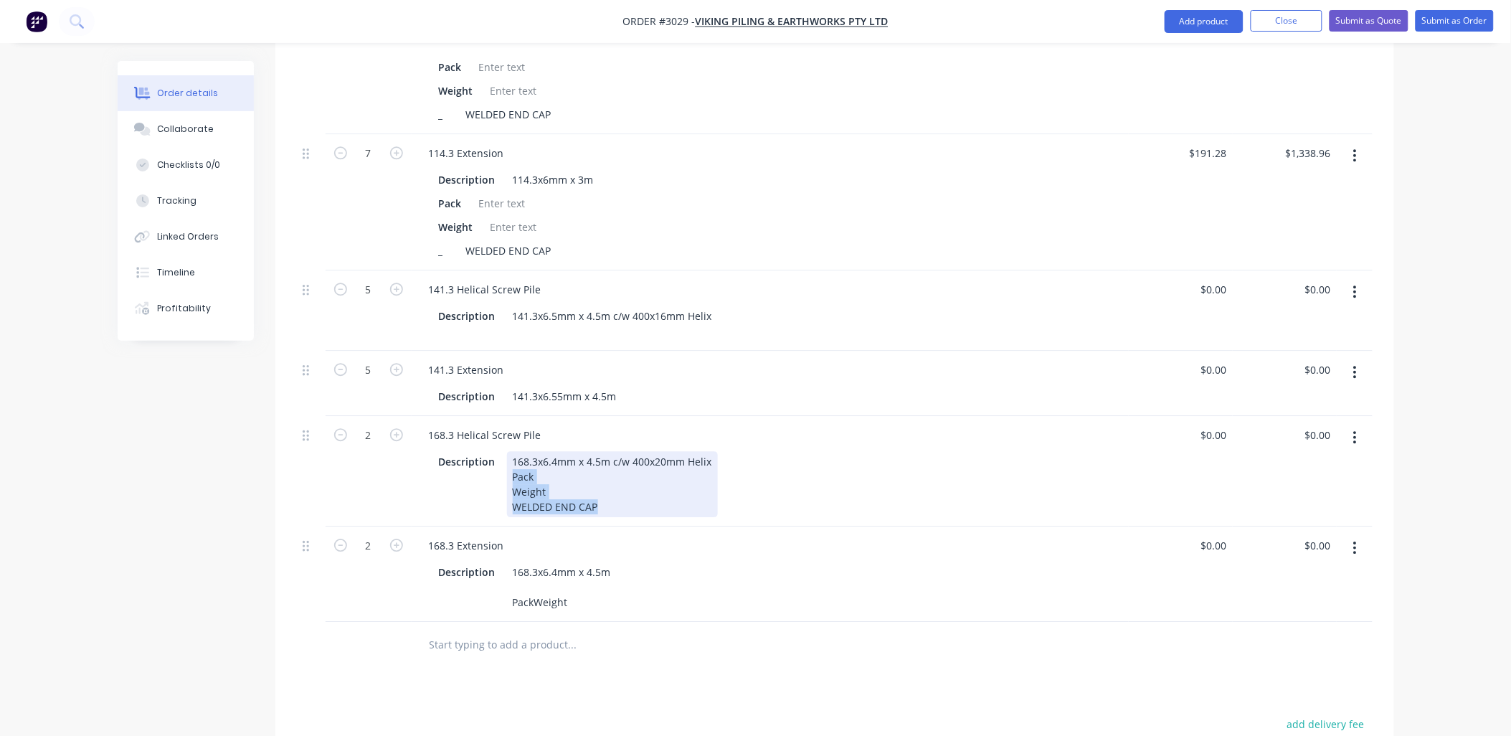
drag, startPoint x: 609, startPoint y: 508, endPoint x: 506, endPoint y: 457, distance: 115.5
click at [507, 457] on div "168.3x6.4mm x 4.5m c/w 400x20mm Helix Pack Weight WELDED END CAP" at bounding box center [612, 484] width 211 height 66
copy div "Pack Weight WELDED END CAP"
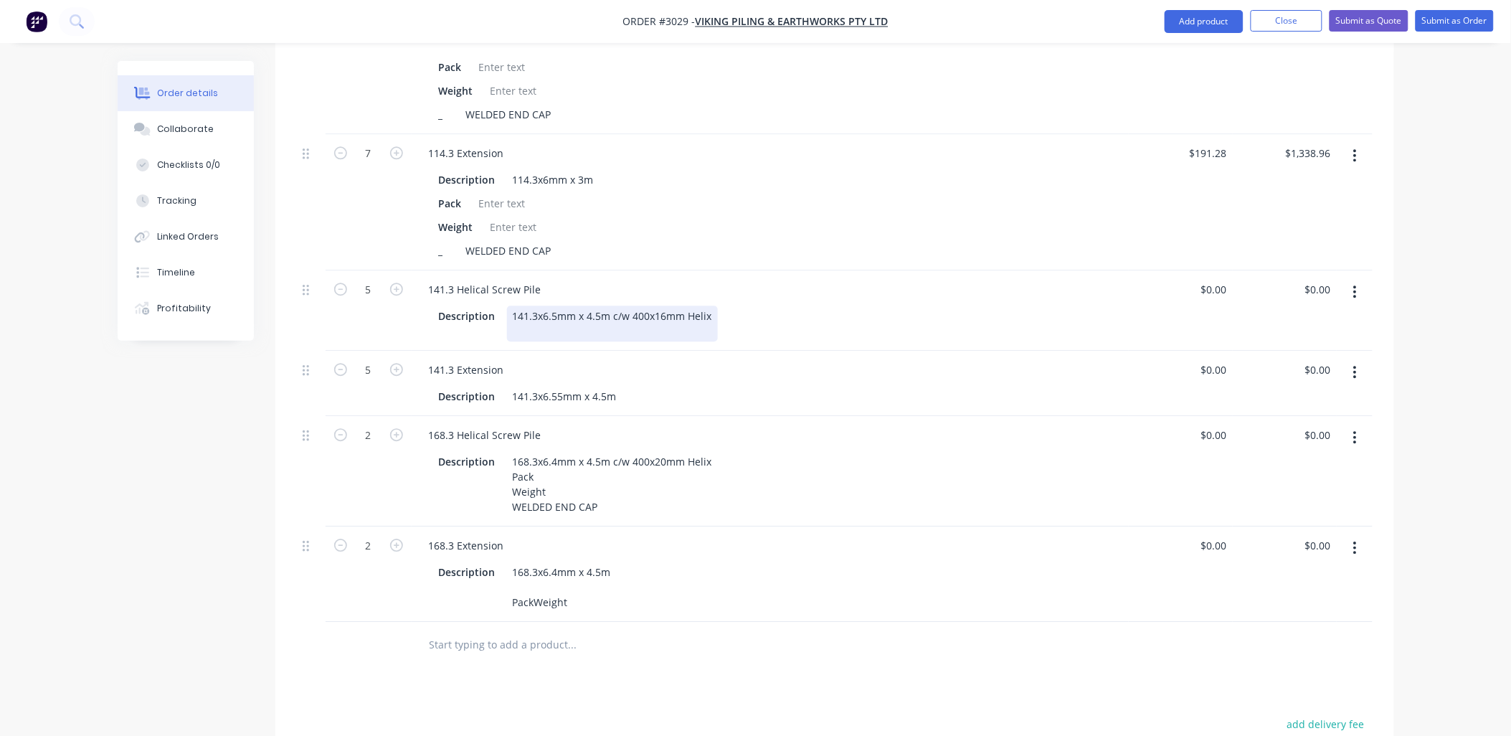
click at [625, 305] on div "141.3x6.5mm x 4.5m c/w 400x16mm Helix" at bounding box center [612, 323] width 211 height 36
click at [706, 305] on div "141.3x6.5mm x 4.5m c/w 400x16mm Helix" at bounding box center [612, 323] width 211 height 36
click at [710, 305] on div "141.3x6.5mm x 4.5m c/w 400x16mm Helix" at bounding box center [612, 323] width 211 height 36
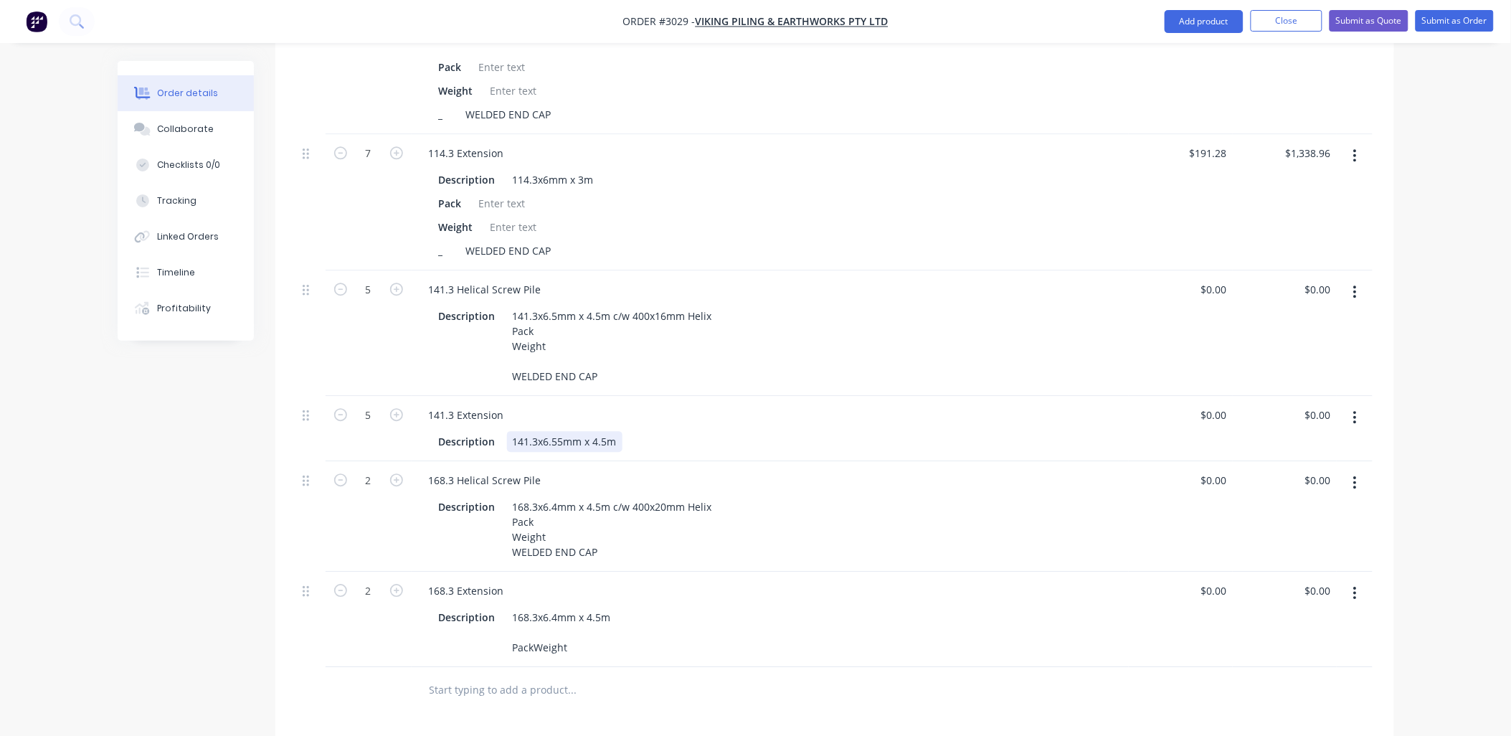
click at [617, 435] on div "7 76.1 x 2m Helical Screw Pile Description 76.1x5mm x 2m c/w 275x10mm Helix Pac…" at bounding box center [835, 60] width 1076 height 1214
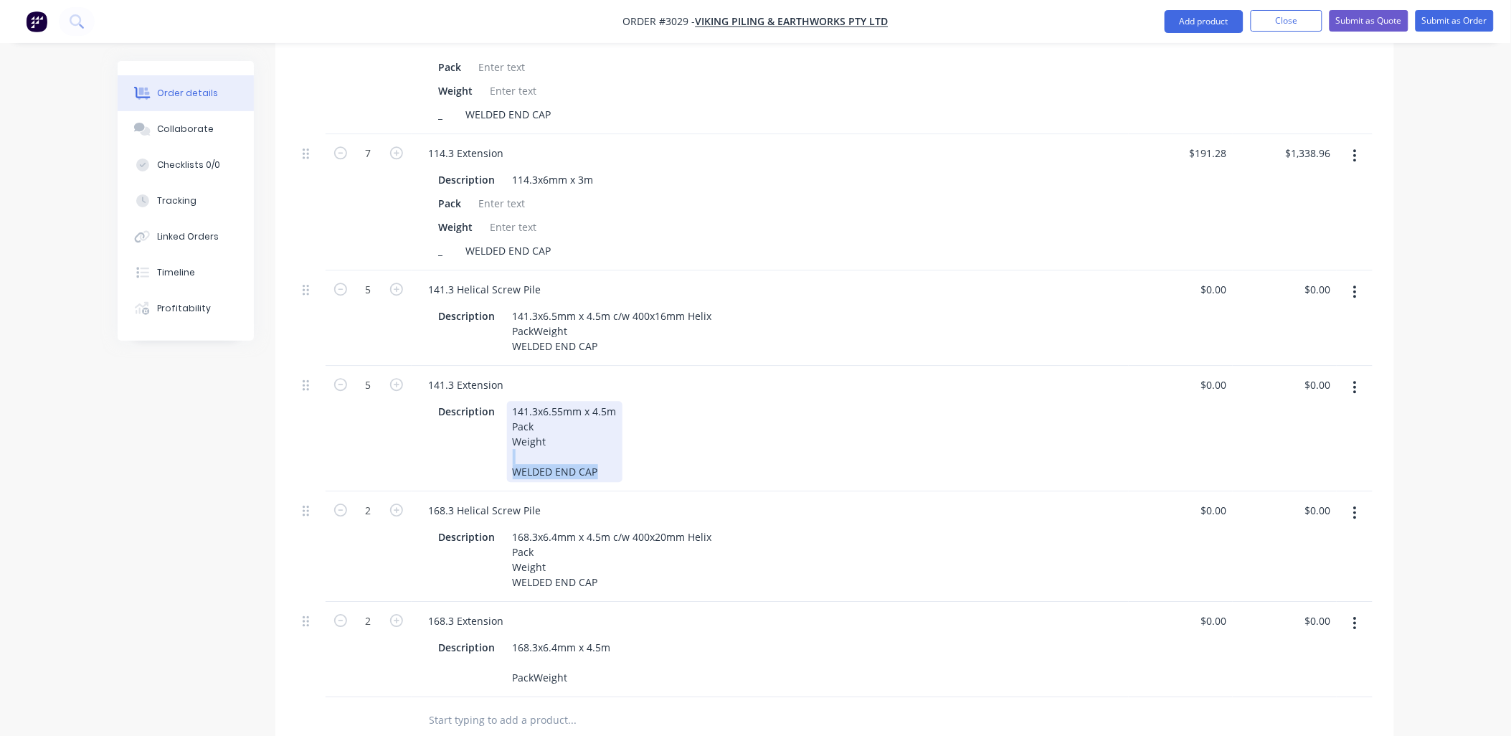
drag, startPoint x: 607, startPoint y: 464, endPoint x: 484, endPoint y: 442, distance: 124.5
click at [484, 448] on div "Description 141.3x6.55mm x 4.5m Pack Weight WELDED END CAP" at bounding box center [767, 441] width 668 height 81
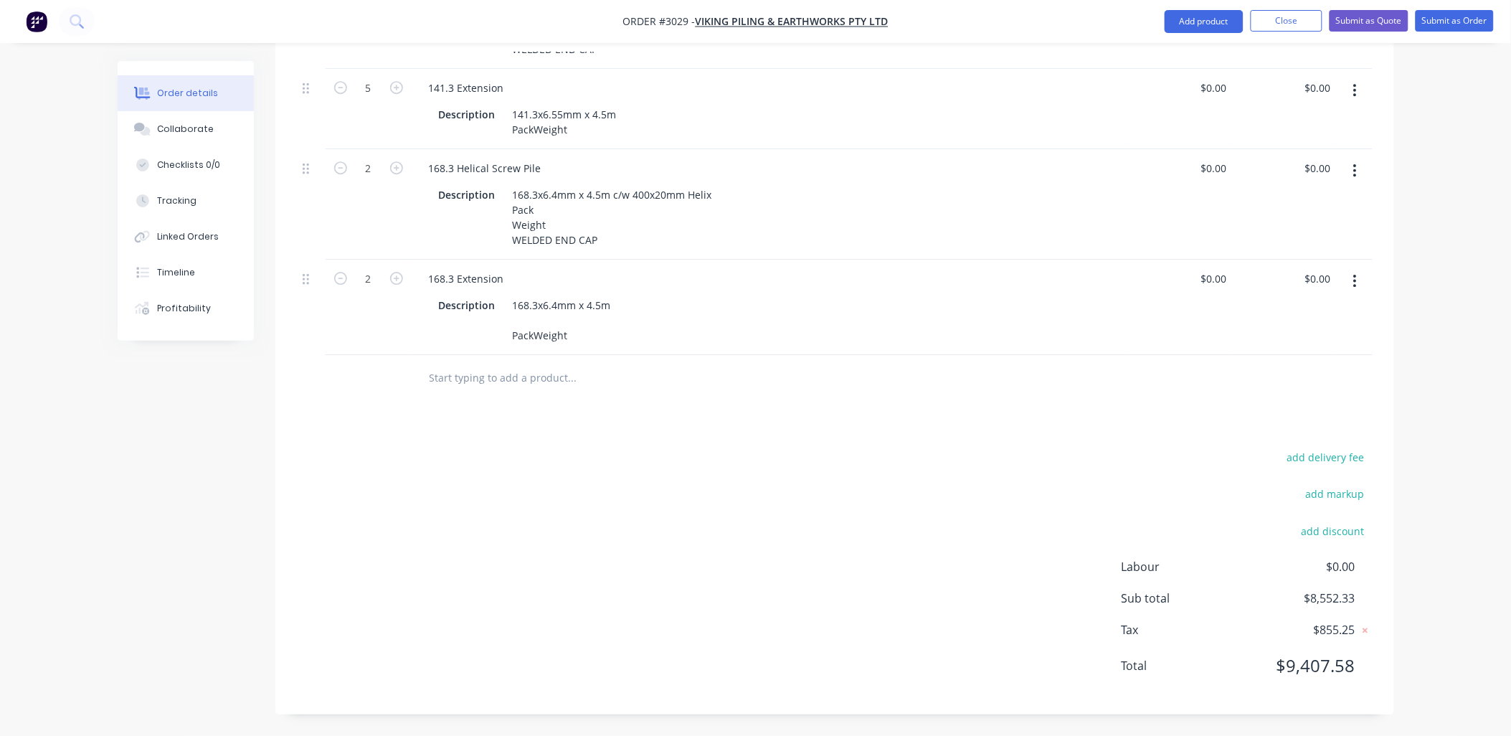
scroll to position [1517, 0]
click at [620, 534] on div "add delivery fee add markup add discount Labour $0.00 Sub total $8,552.33 Tax $…" at bounding box center [835, 569] width 1076 height 245
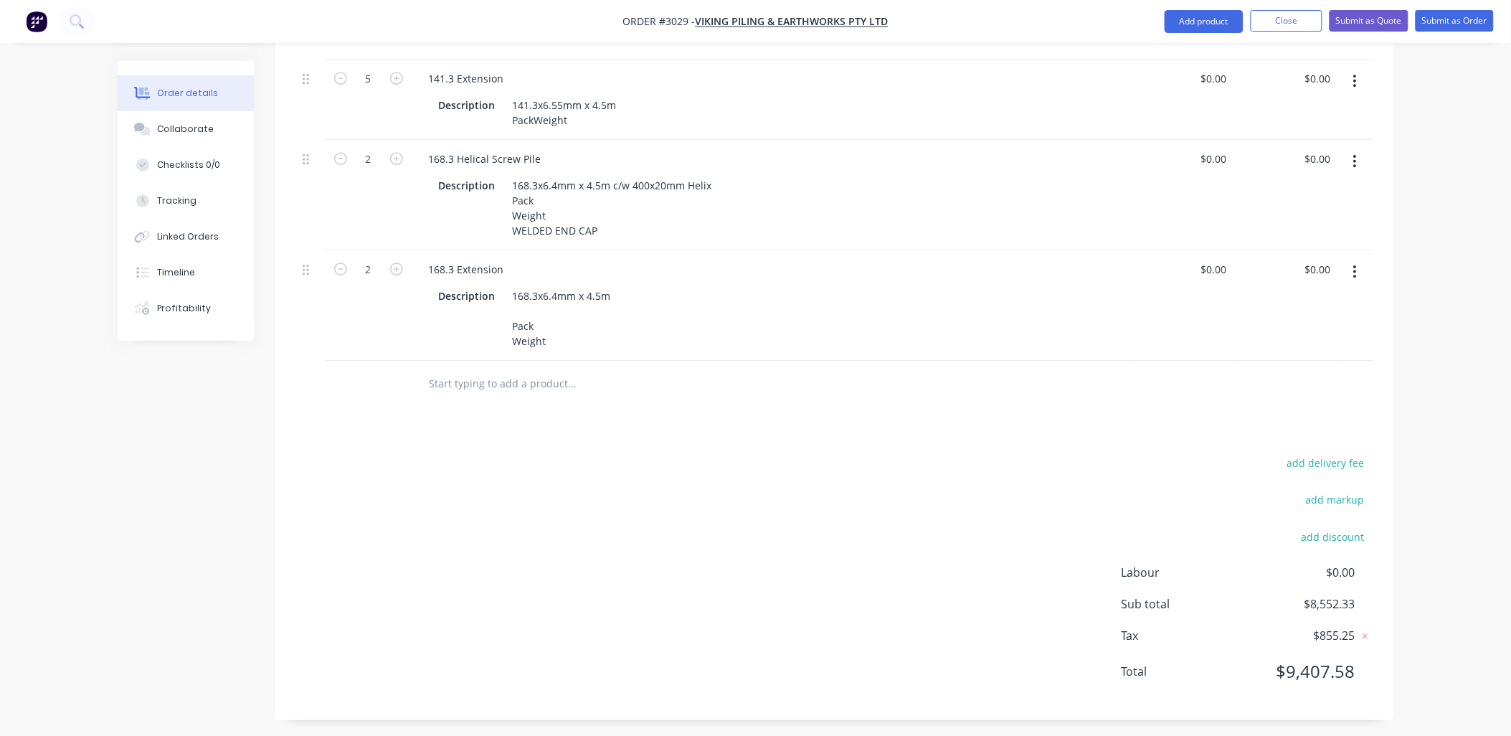
click at [617, 541] on div "add delivery fee add markup add discount Labour $0.00 Sub total $8,552.33 Tax $…" at bounding box center [835, 575] width 1076 height 245
click at [514, 396] on input "text" at bounding box center [572, 383] width 287 height 29
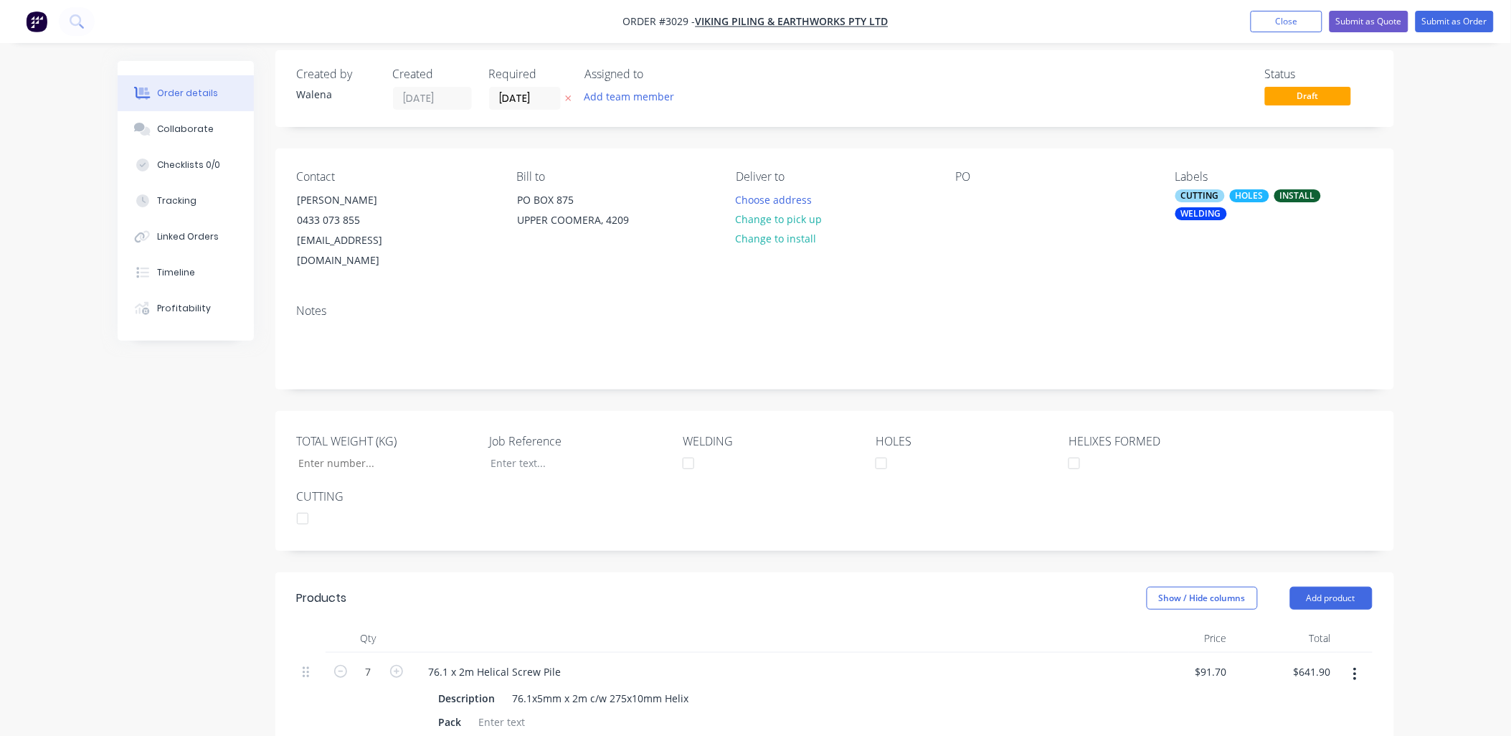
scroll to position [0, 0]
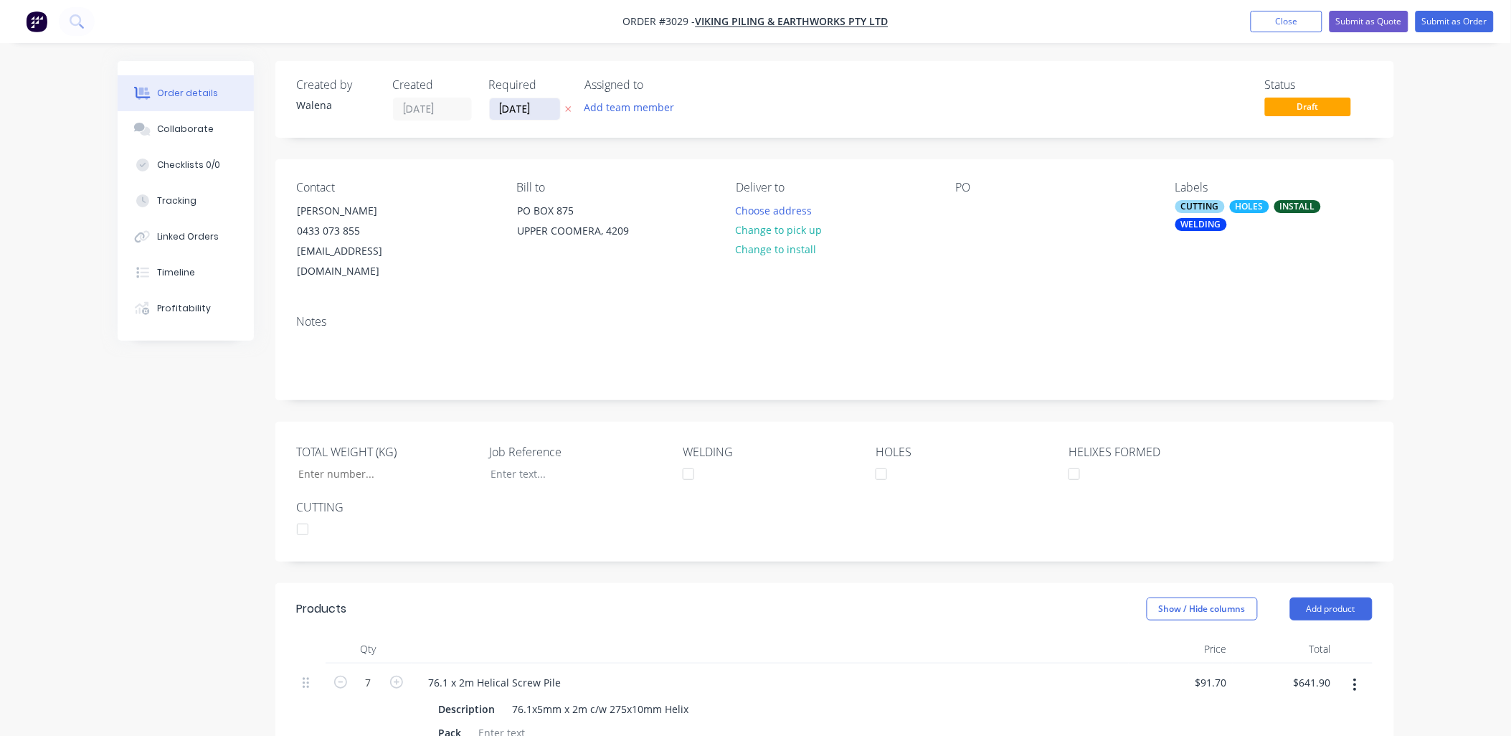
click at [546, 113] on input "[DATE]" at bounding box center [525, 109] width 70 height 22
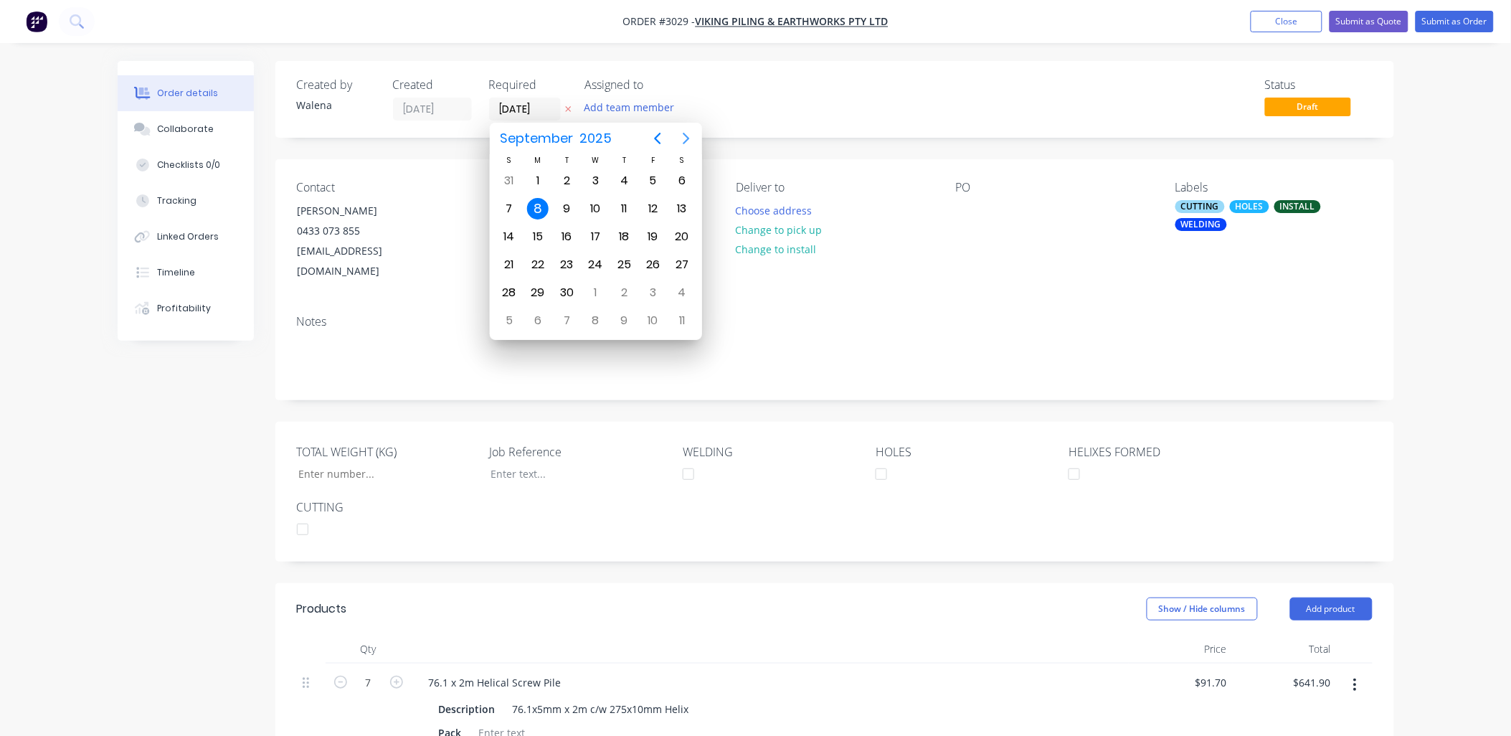
click at [686, 138] on icon "Next page" at bounding box center [686, 138] width 17 height 17
click at [509, 204] on div "5" at bounding box center [509, 209] width 22 height 22
type input "[DATE]"
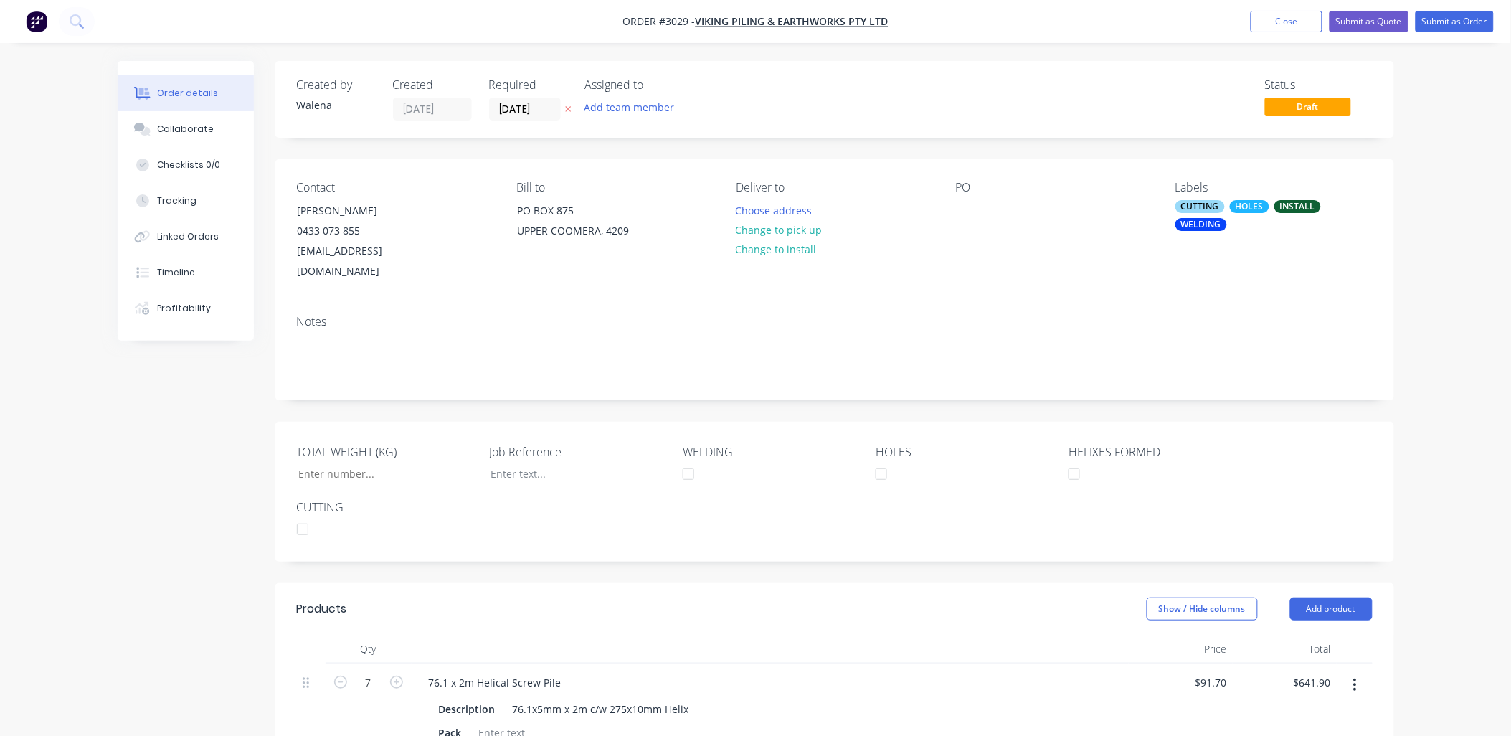
click at [310, 315] on div "Notes" at bounding box center [835, 322] width 1076 height 14
click at [310, 312] on div "Notes" at bounding box center [834, 351] width 1119 height 96
click at [327, 315] on div "Notes" at bounding box center [835, 322] width 1076 height 14
click at [318, 315] on div "Notes" at bounding box center [835, 322] width 1076 height 14
click at [784, 248] on button "Change to install" at bounding box center [776, 248] width 96 height 19
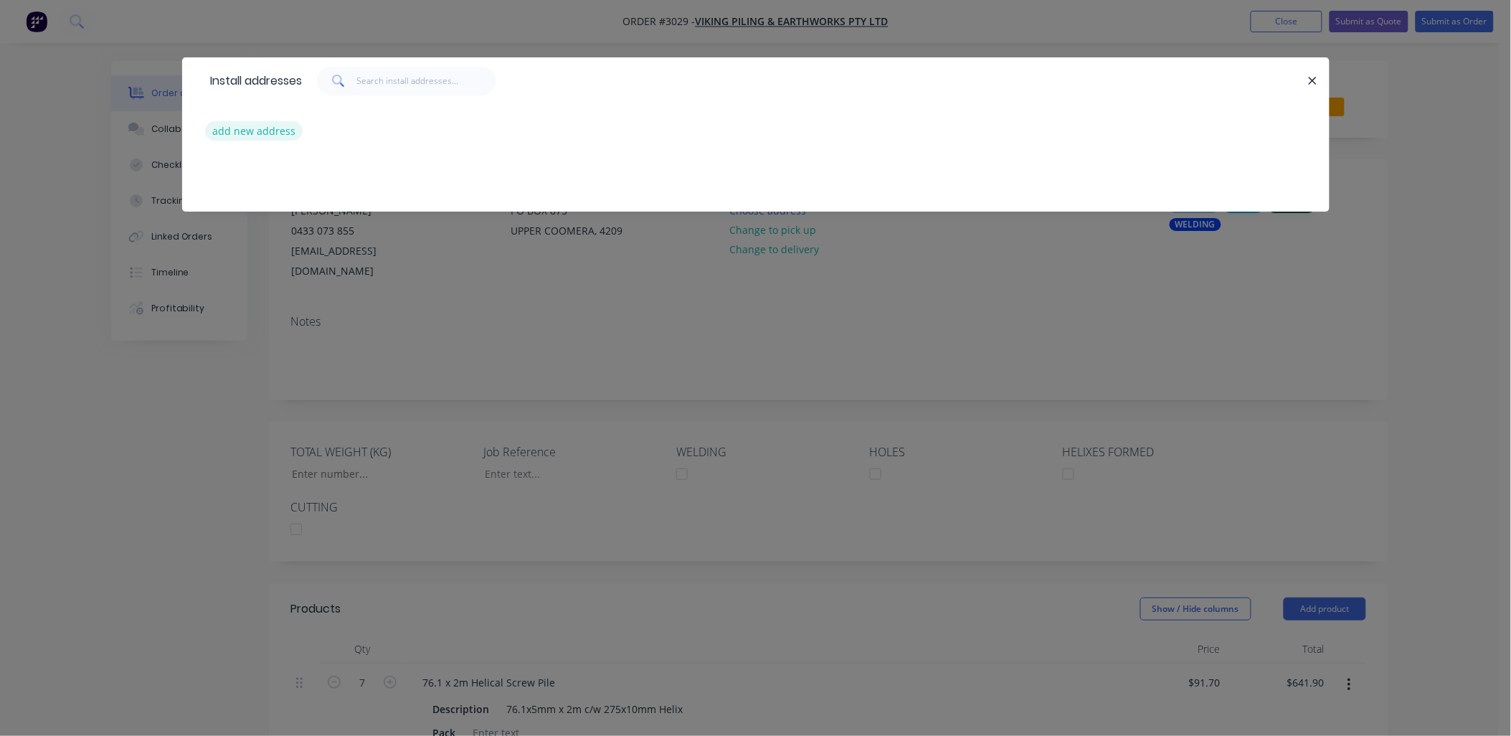
click at [275, 136] on button "add new address" at bounding box center [254, 130] width 98 height 19
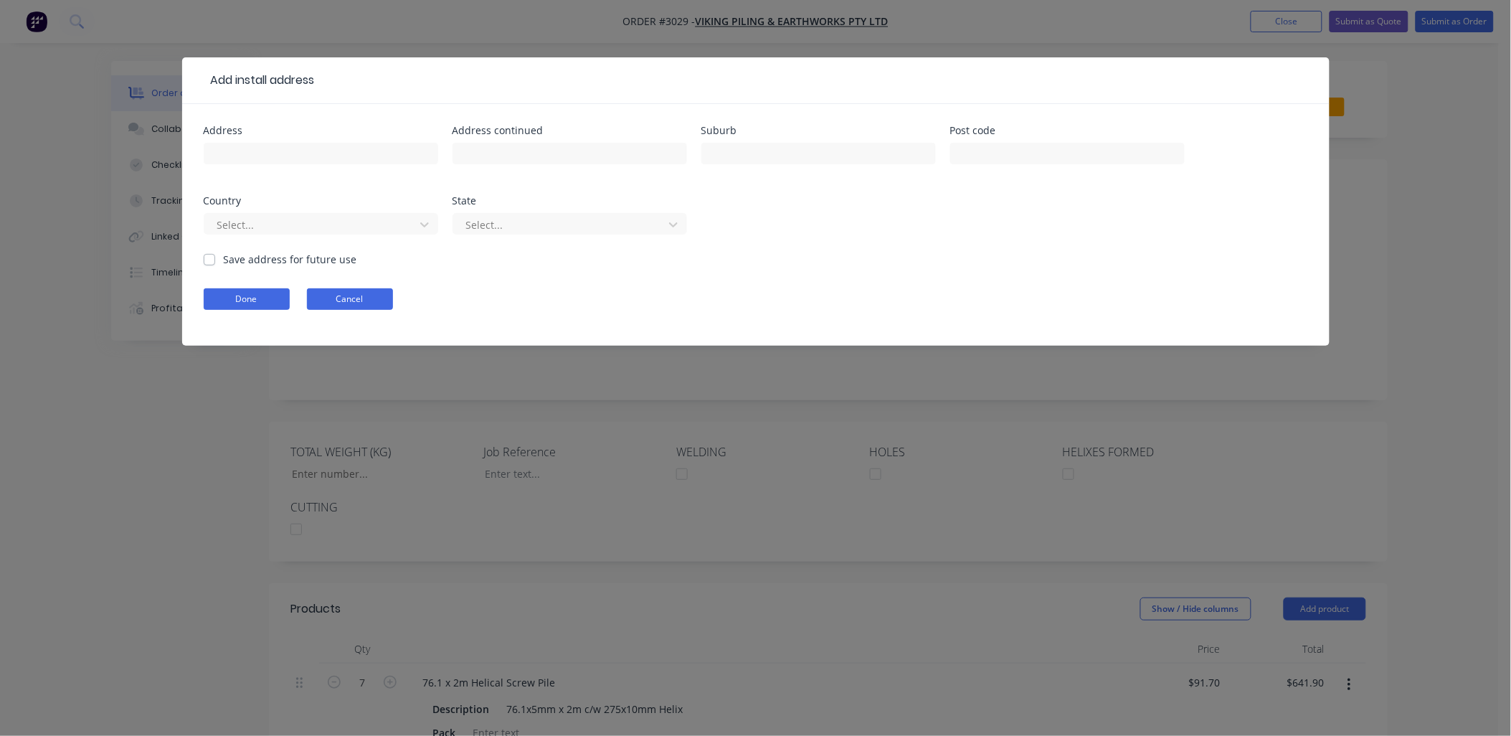
click at [355, 299] on button "Cancel" at bounding box center [350, 299] width 86 height 22
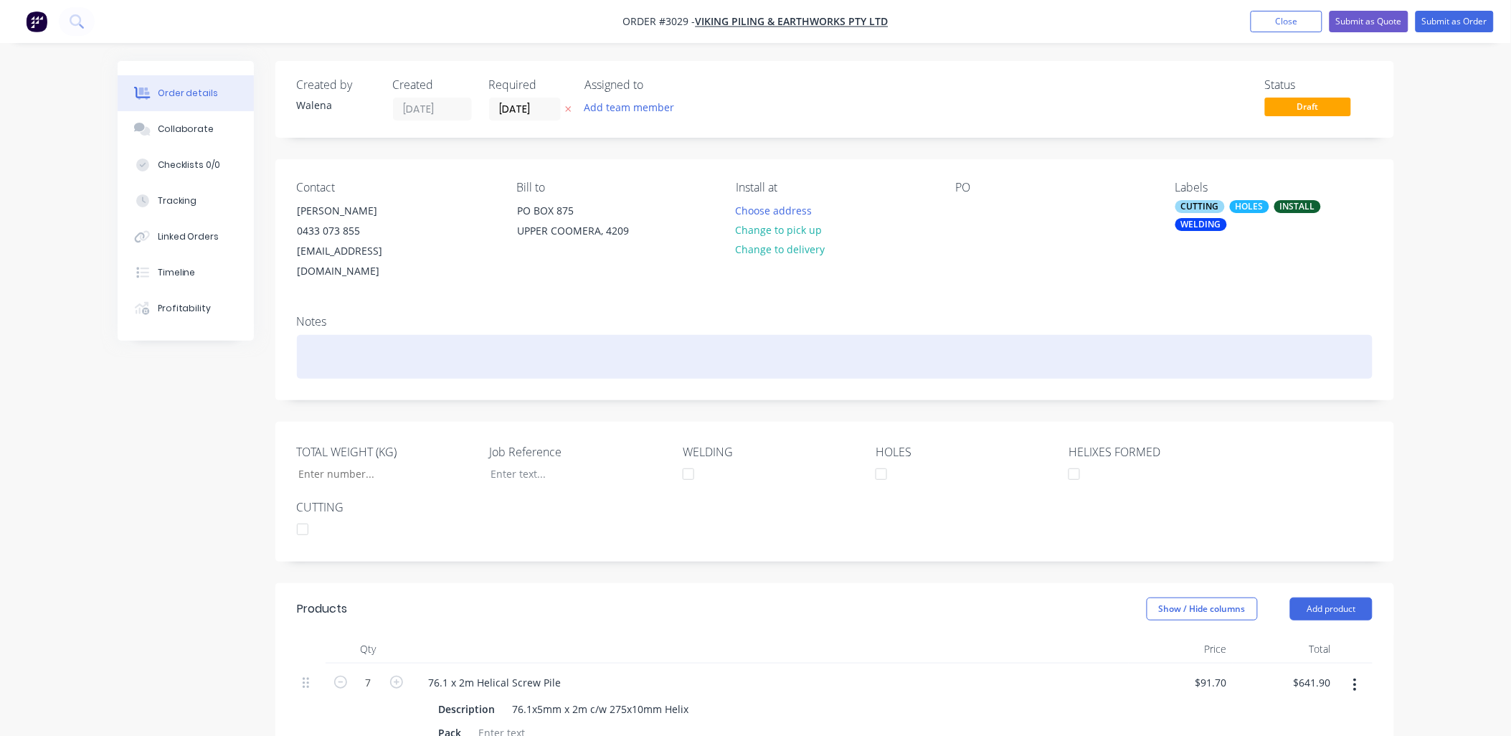
click at [326, 335] on div at bounding box center [835, 357] width 1076 height 44
click at [364, 336] on div "AASW Install 141 & 168" at bounding box center [835, 357] width 1076 height 44
click at [464, 335] on div "AASW Installing 141 & 168" at bounding box center [835, 357] width 1076 height 44
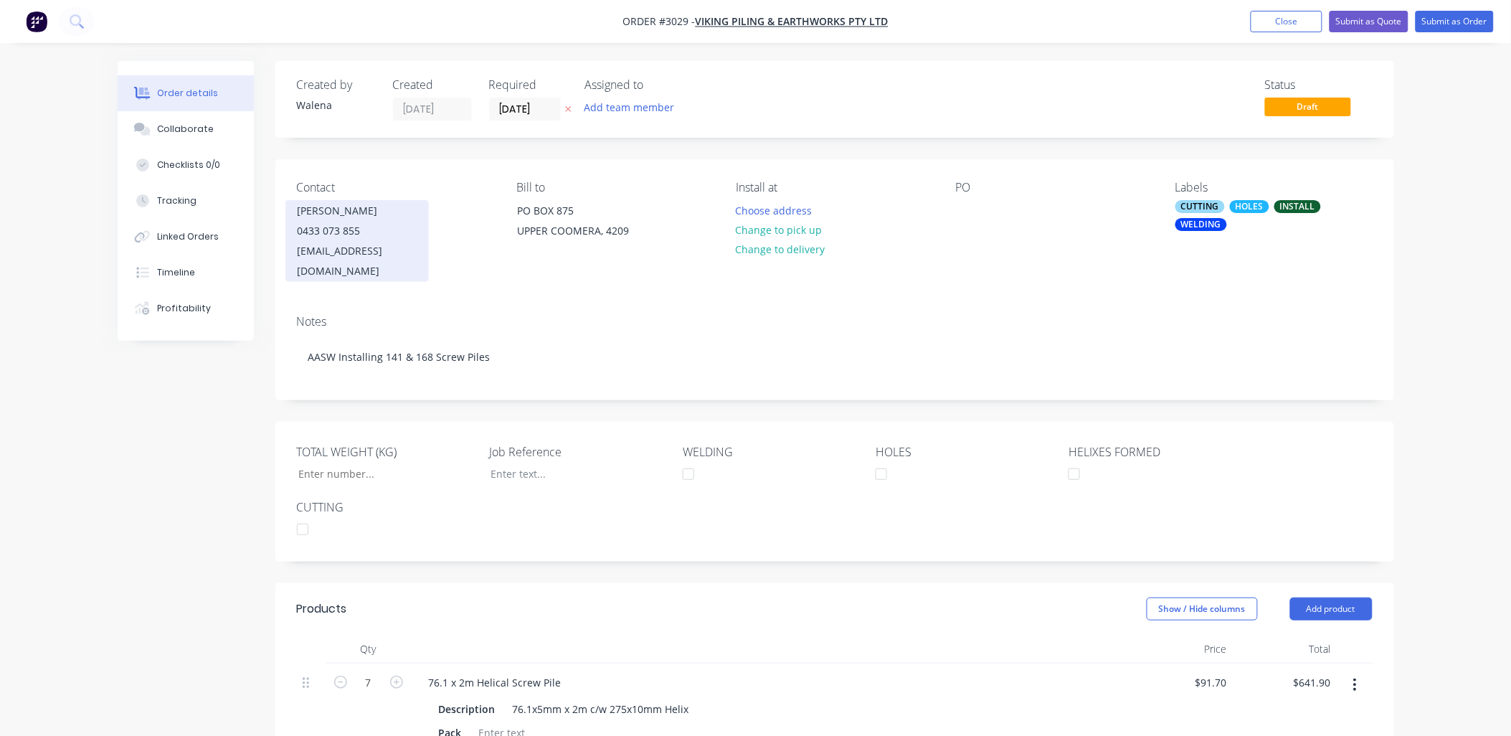
click at [417, 258] on div "[PERSON_NAME] 0433 073 855 [EMAIL_ADDRESS][DOMAIN_NAME]" at bounding box center [356, 241] width 143 height 82
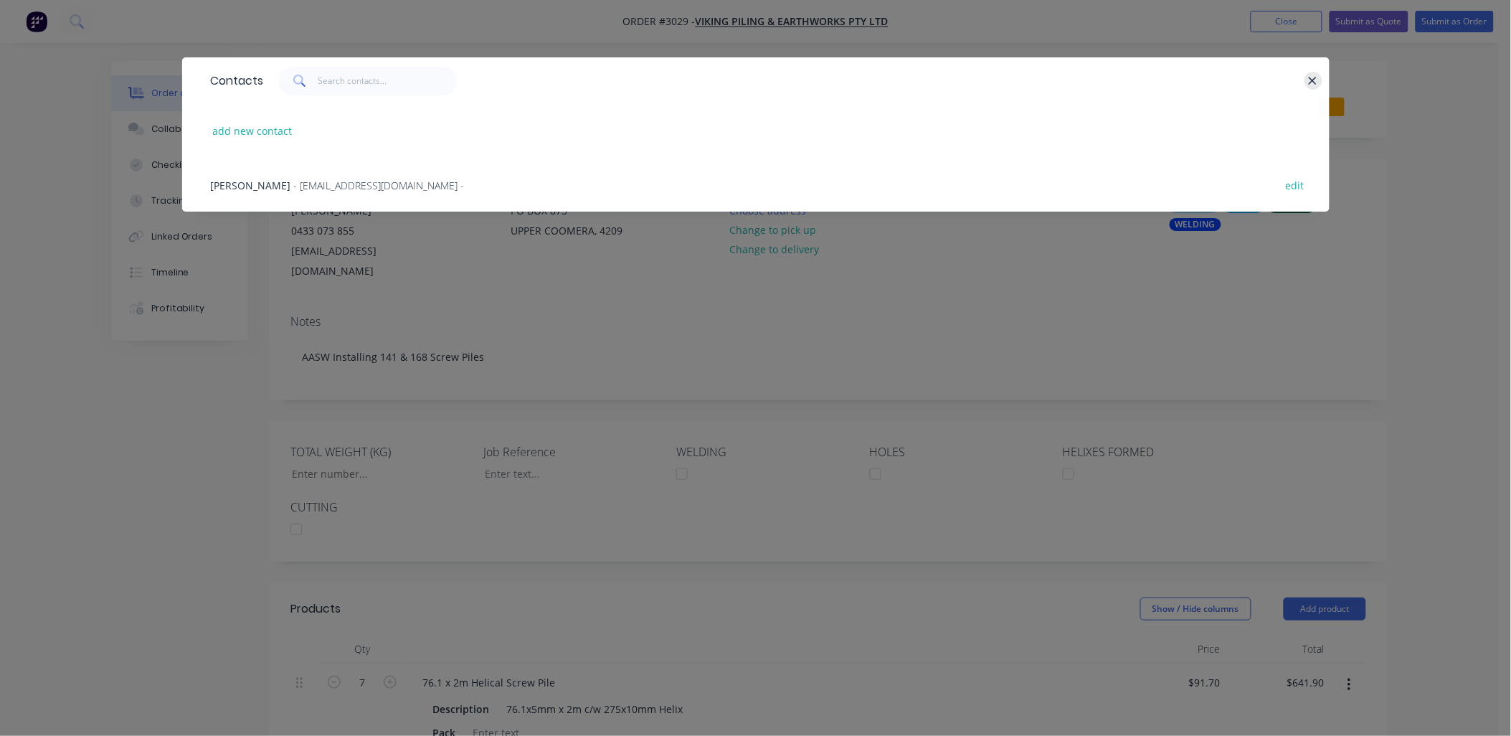
click at [1309, 82] on icon "button" at bounding box center [1312, 81] width 9 height 13
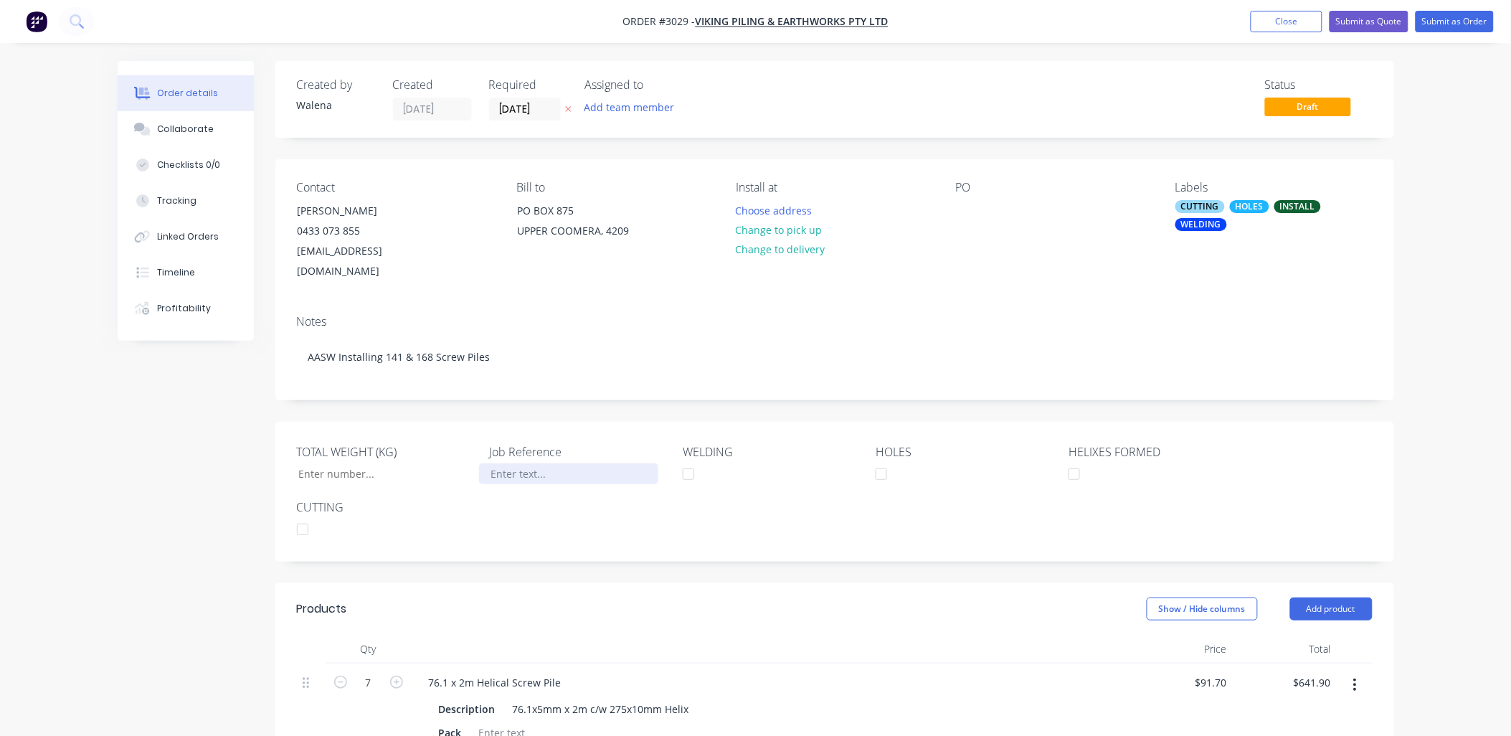
click at [535, 463] on div at bounding box center [568, 473] width 179 height 21
click at [338, 463] on input "TOTAL WEIGHT (KG)" at bounding box center [380, 474] width 189 height 22
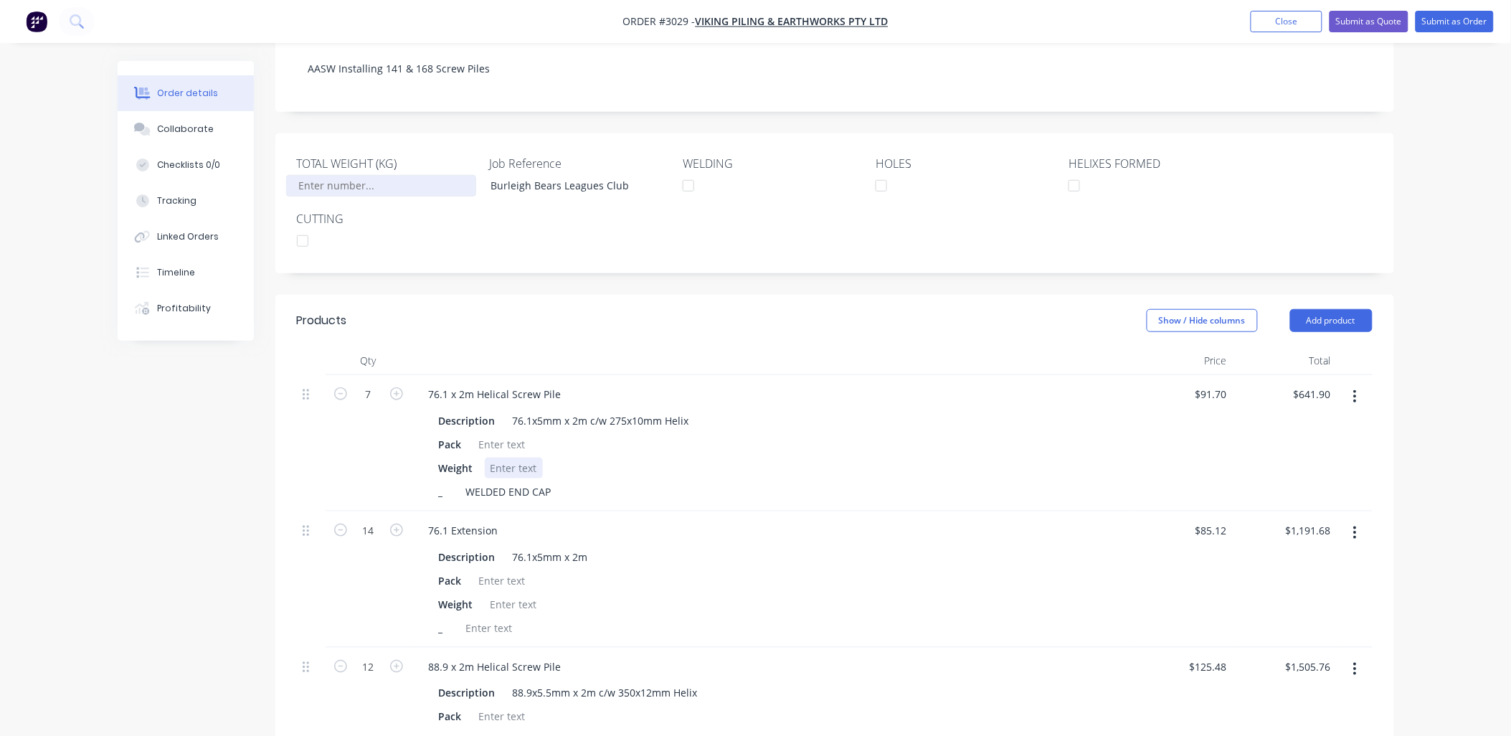
scroll to position [318, 0]
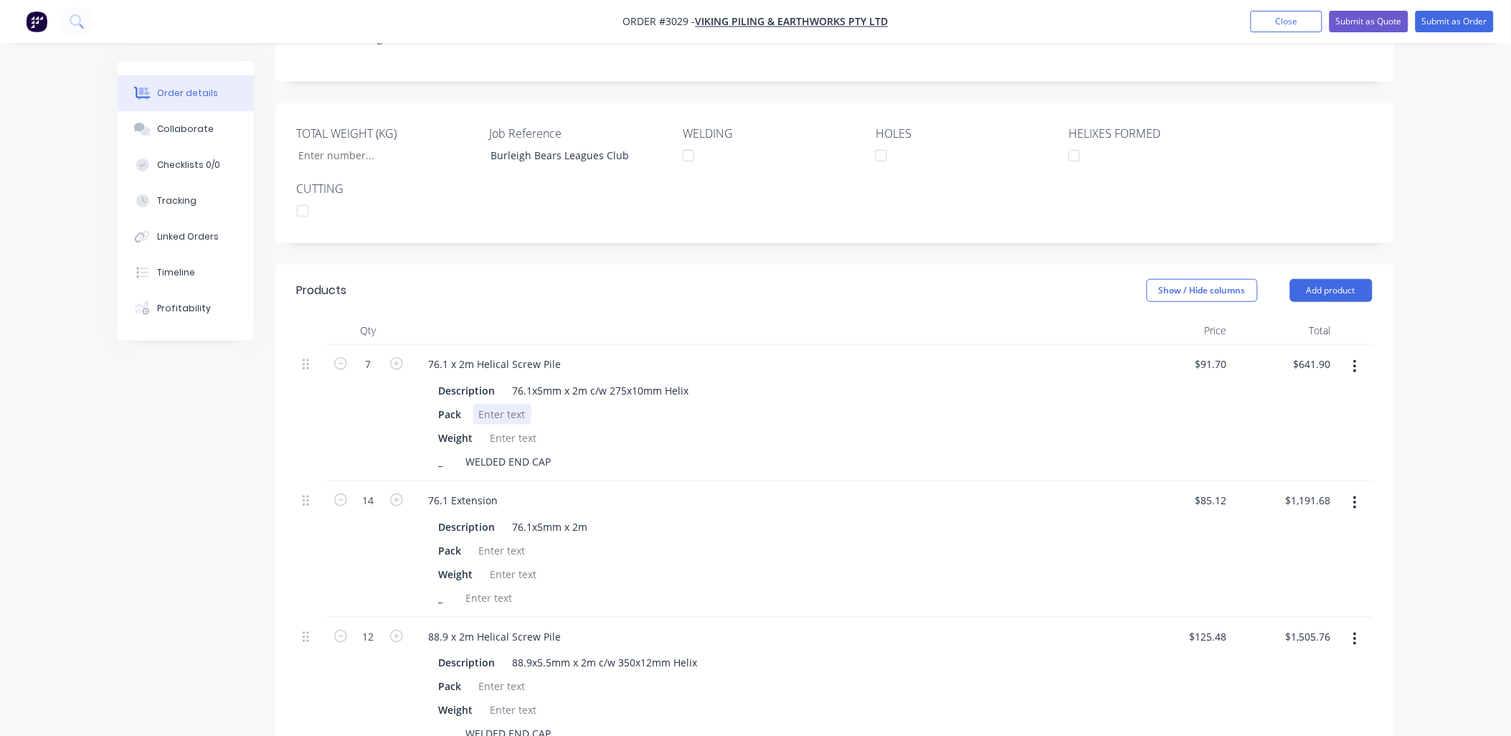
click at [499, 404] on div at bounding box center [502, 414] width 58 height 21
click at [533, 427] on div at bounding box center [514, 437] width 58 height 21
click at [488, 540] on div at bounding box center [502, 550] width 58 height 21
click at [513, 564] on div at bounding box center [514, 574] width 58 height 21
click at [644, 587] on div "_" at bounding box center [767, 597] width 668 height 21
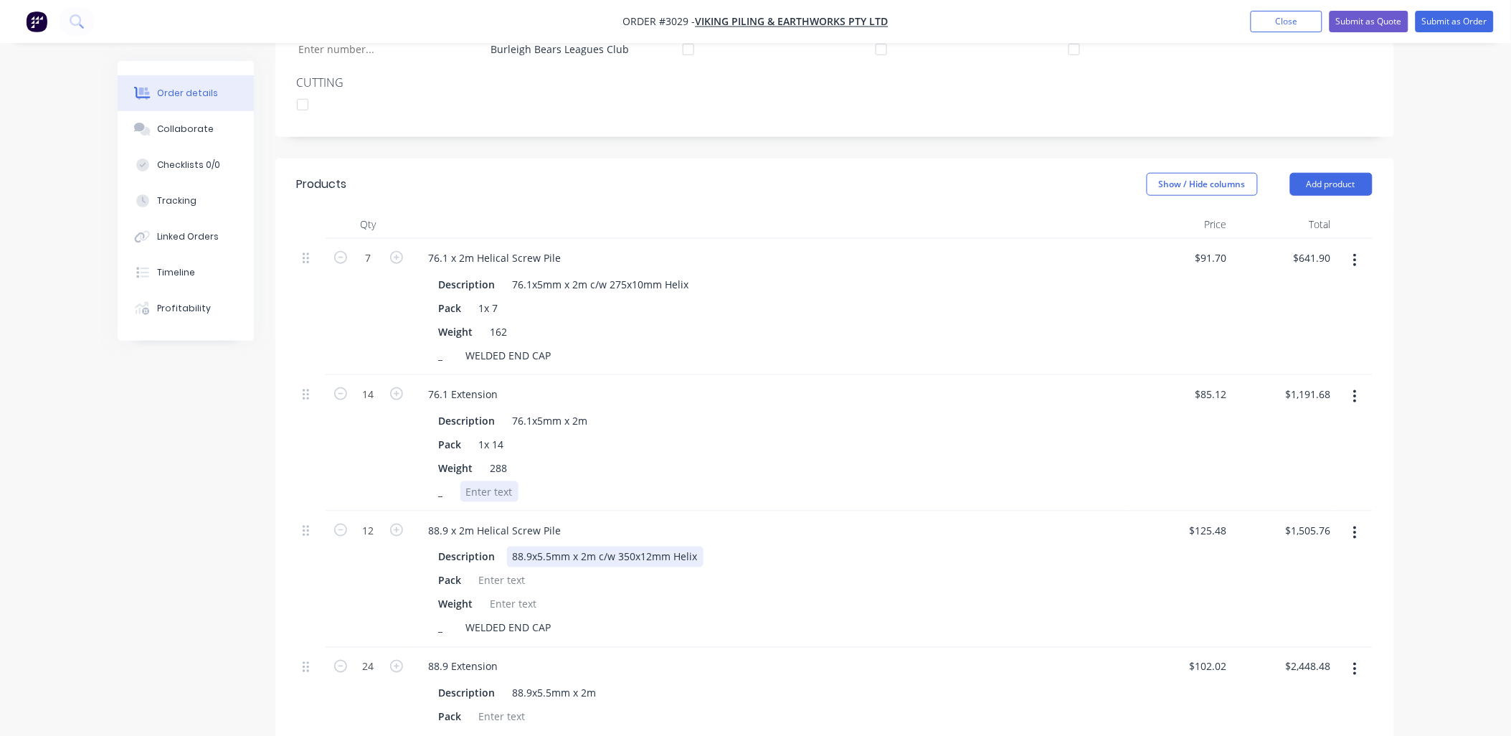
scroll to position [531, 0]
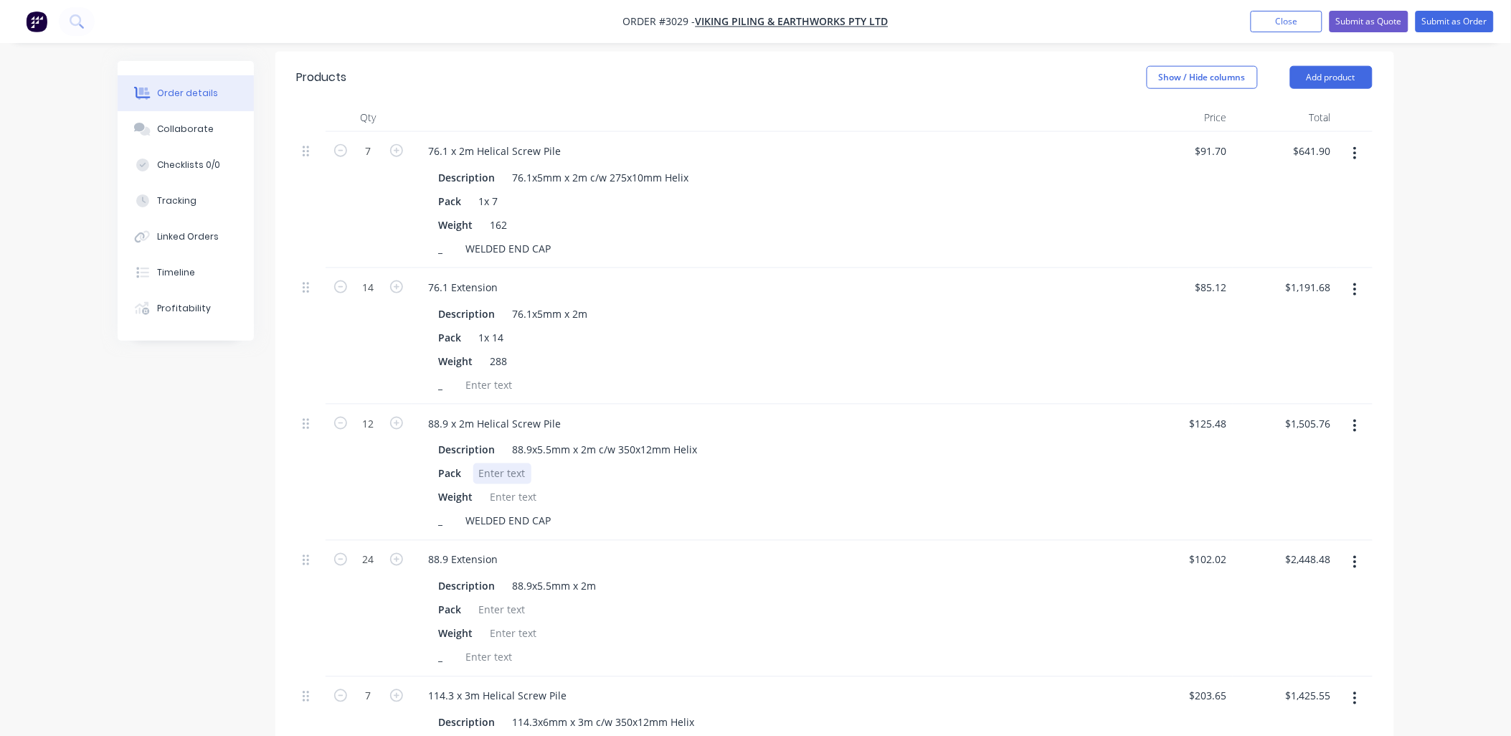
click at [477, 463] on div at bounding box center [502, 473] width 58 height 21
click at [504, 487] on div at bounding box center [514, 497] width 58 height 21
drag, startPoint x: 498, startPoint y: 450, endPoint x: 457, endPoint y: 445, distance: 41.3
click at [457, 463] on div "Pack 388" at bounding box center [767, 473] width 668 height 21
click at [484, 599] on div at bounding box center [502, 609] width 58 height 21
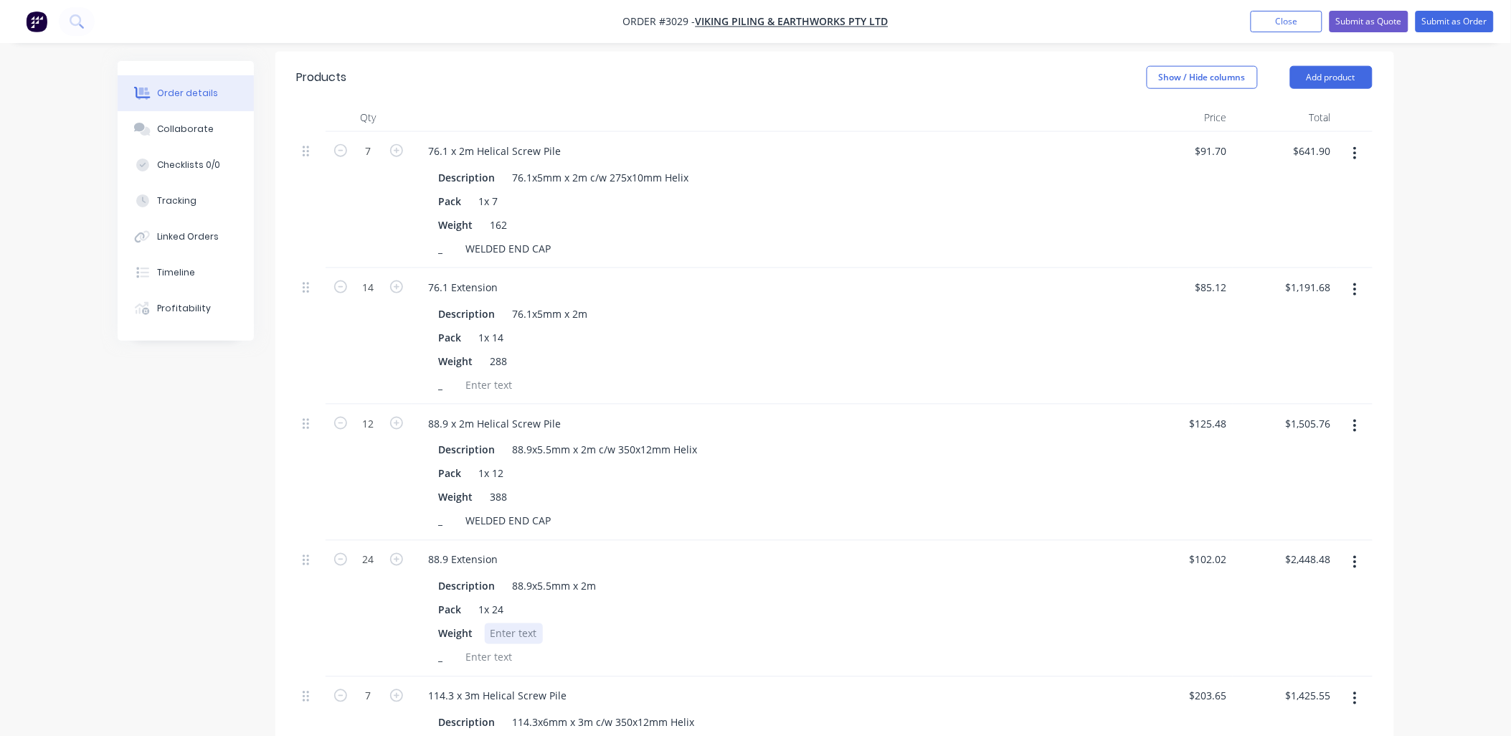
click at [510, 623] on div at bounding box center [514, 633] width 58 height 21
click at [850, 599] on div "Pack 1x 24" at bounding box center [767, 609] width 668 height 21
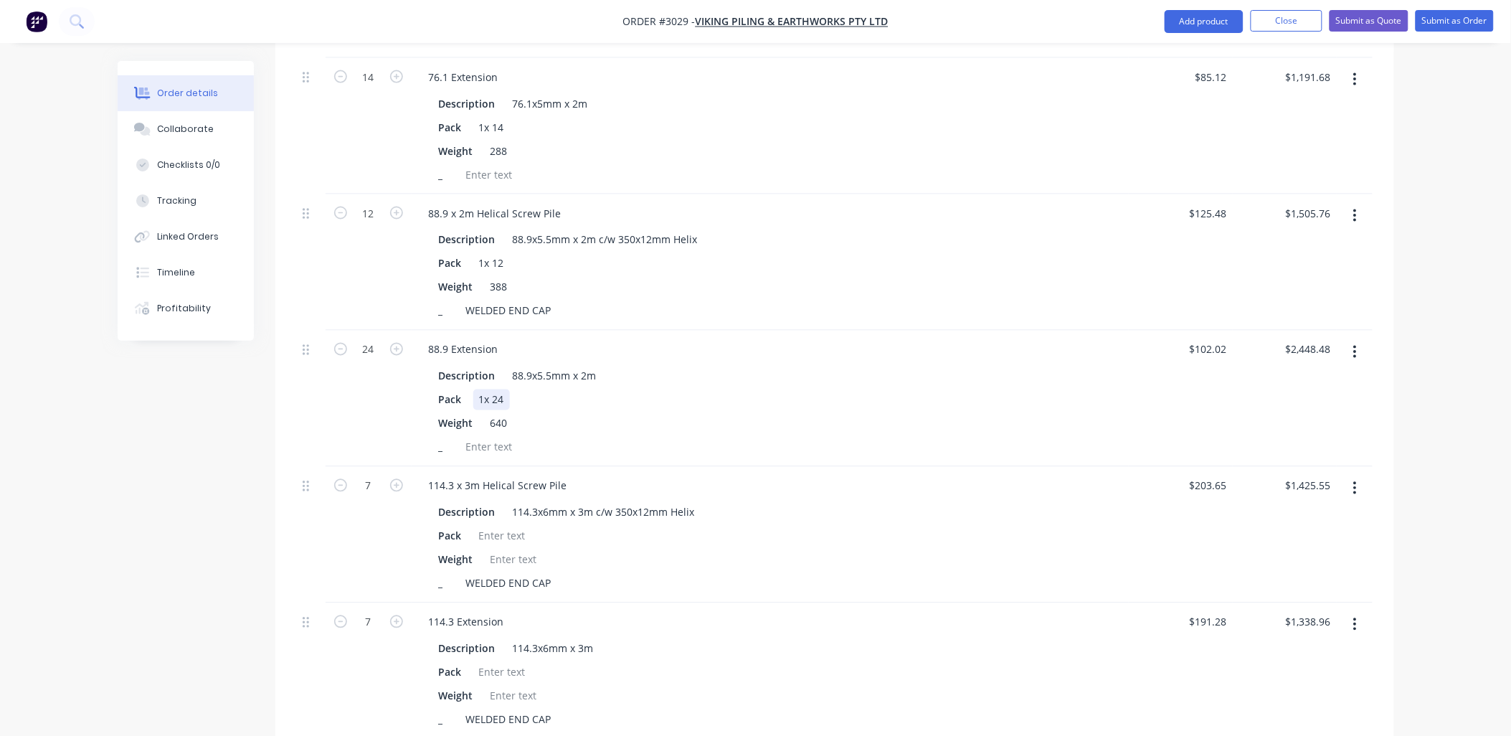
scroll to position [743, 0]
click at [516, 524] on div at bounding box center [502, 534] width 58 height 21
click at [518, 548] on div at bounding box center [514, 558] width 58 height 21
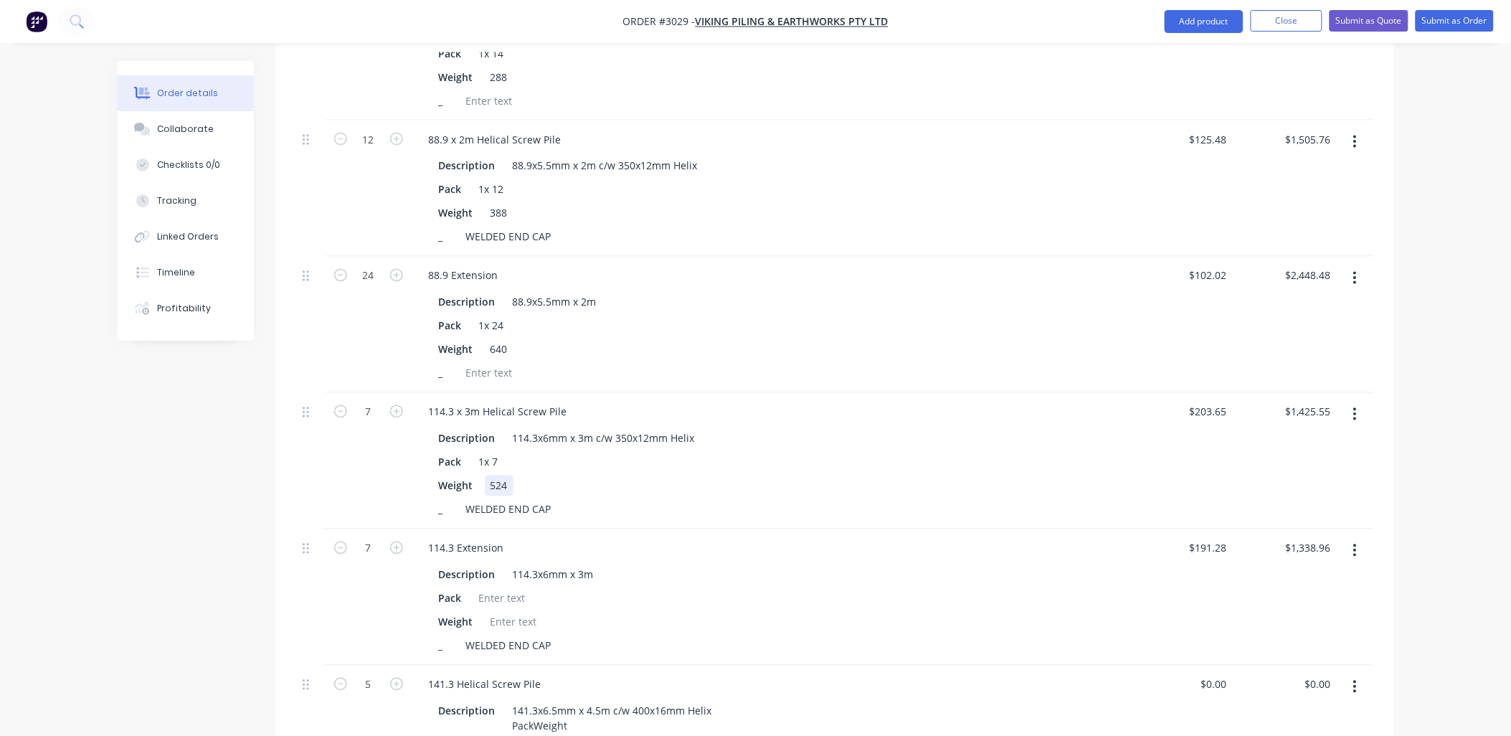
scroll to position [850, 0]
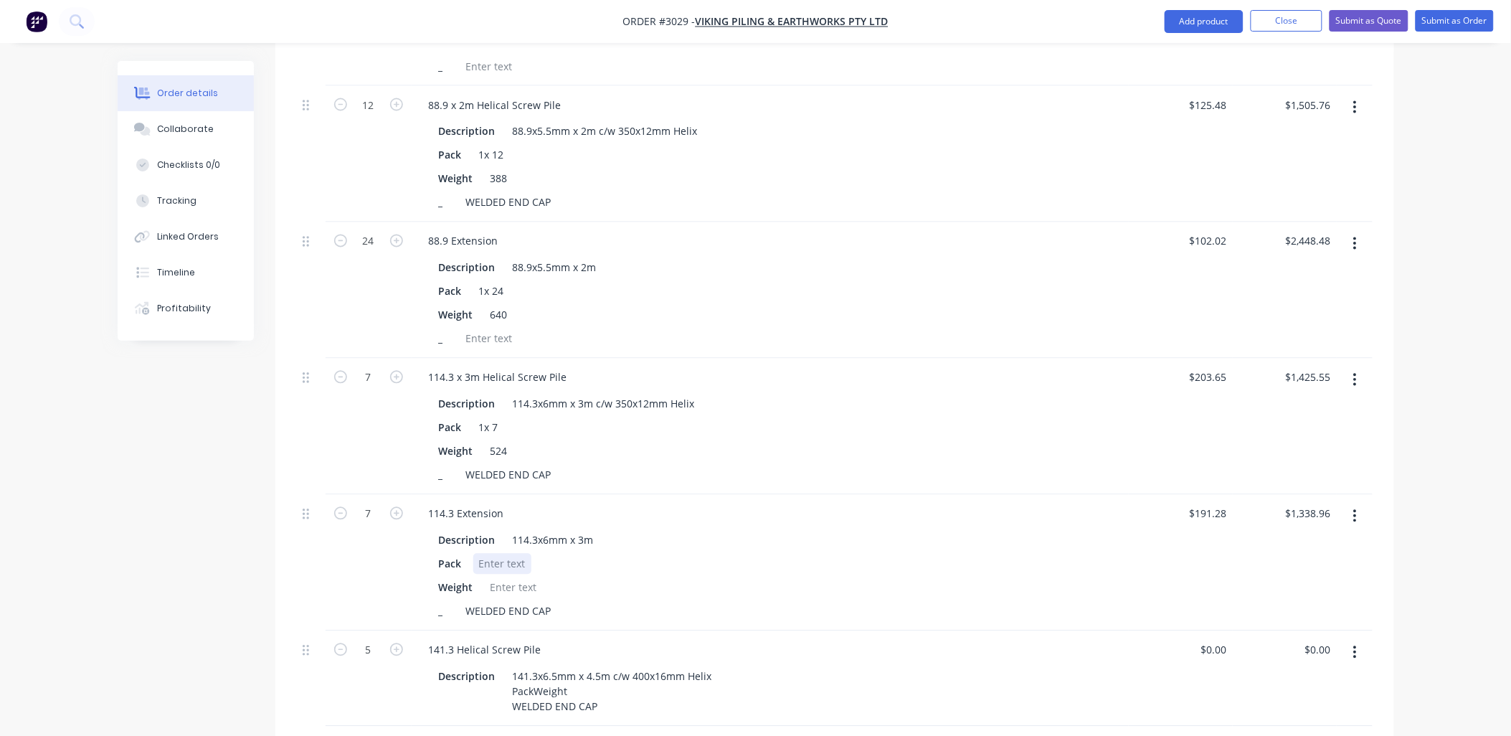
click at [491, 554] on div at bounding box center [502, 564] width 58 height 21
click at [524, 577] on div at bounding box center [514, 587] width 58 height 21
drag, startPoint x: 985, startPoint y: 567, endPoint x: 983, endPoint y: 560, distance: 7.5
click at [984, 577] on div "Weight 376" at bounding box center [767, 587] width 668 height 21
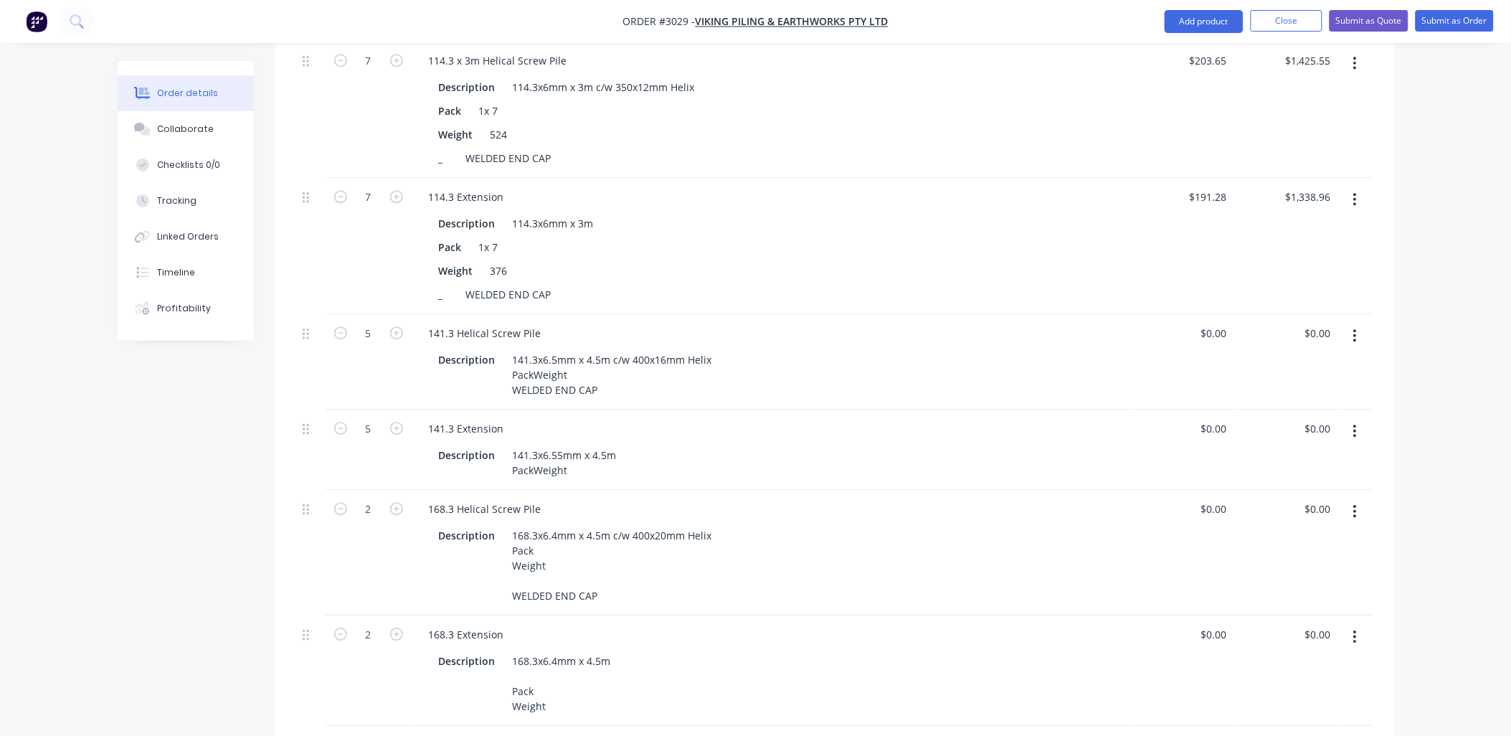
scroll to position [1169, 0]
click at [533, 353] on div "141.3x6.5mm x 4.5m c/w 400x16mm Helix PackWeight WELDED END CAP" at bounding box center [612, 372] width 211 height 51
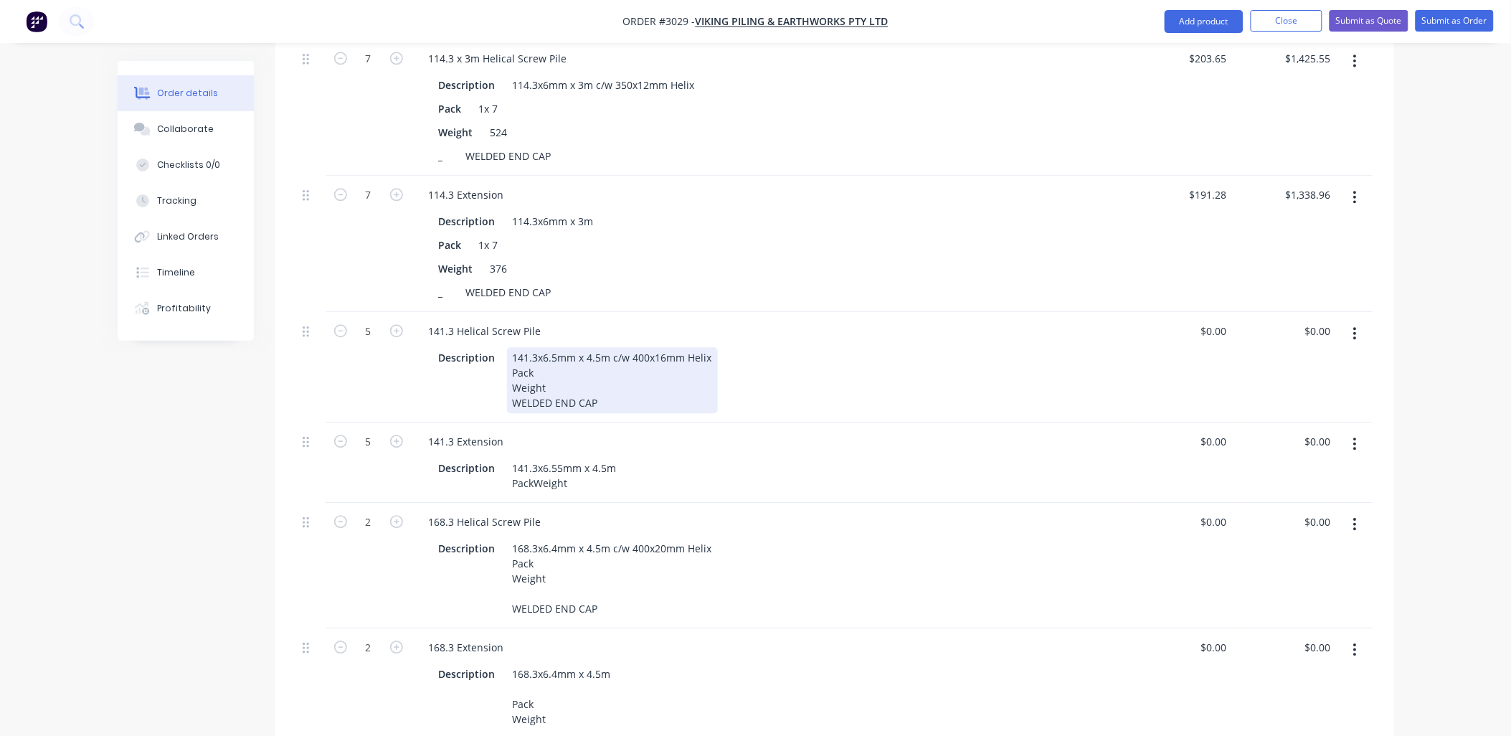
click at [591, 351] on div "141.3x6.5mm x 4.5m c/w 400x16mm Helix Pack Weight WELDED END CAP" at bounding box center [612, 380] width 211 height 66
click at [569, 364] on div "141.3x6.5mm x 4.5m c/w 400x16mm Helix Pack 1x 5 Weight WELDED END CAP" at bounding box center [612, 380] width 211 height 66
